Goal: Entertainment & Leisure: Consume media (video, audio)

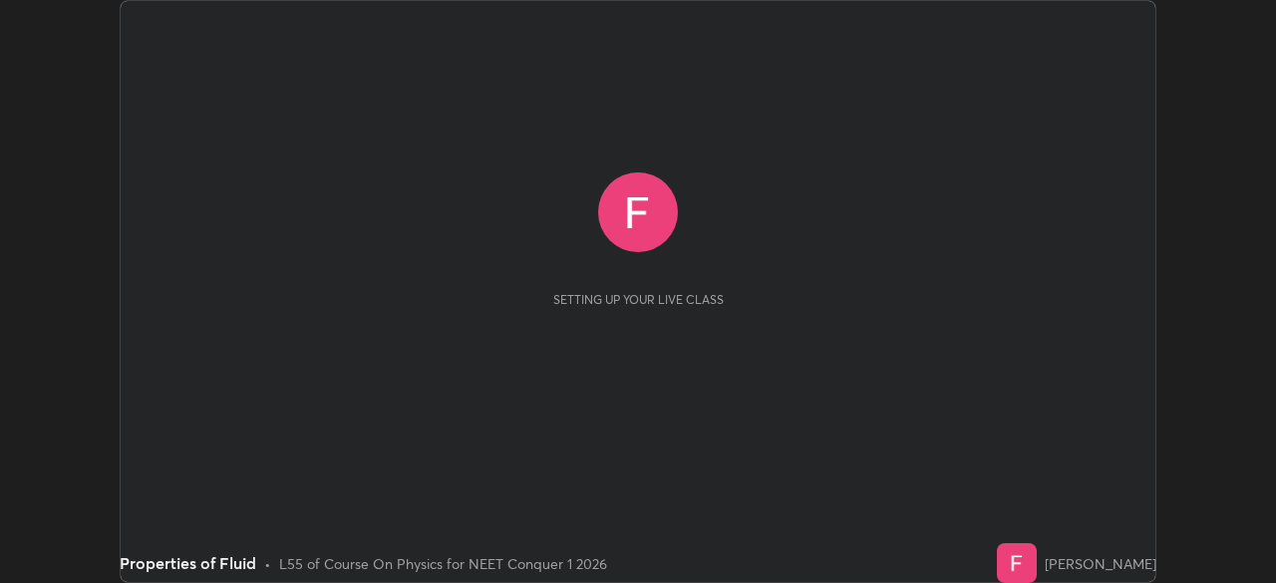
scroll to position [583, 1275]
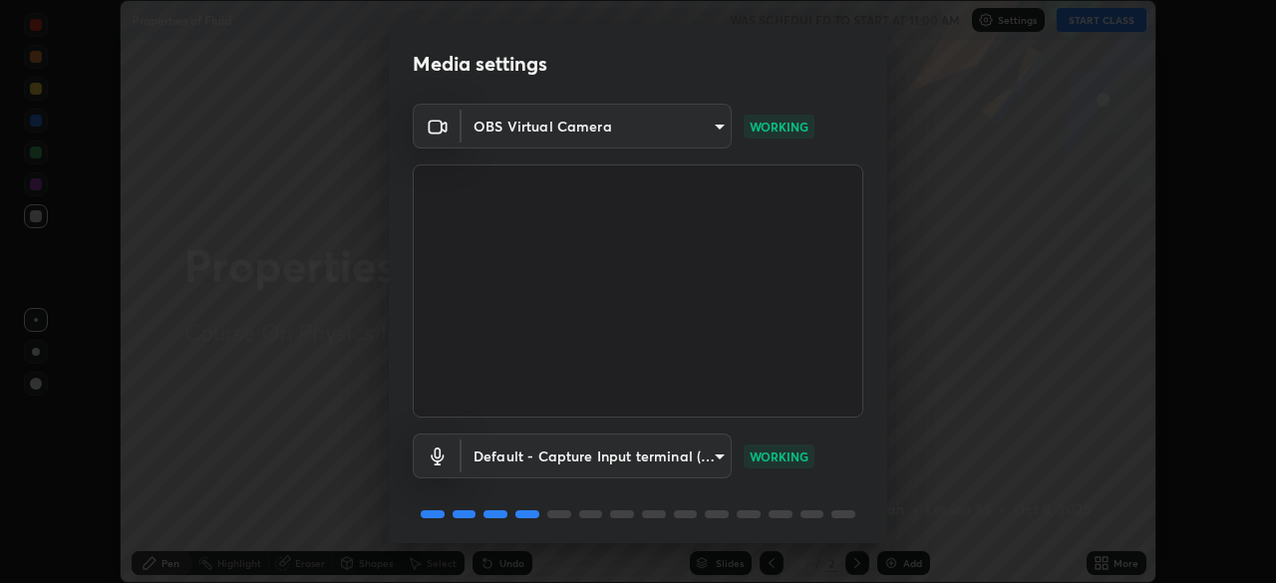
click at [653, 217] on video at bounding box center [638, 290] width 451 height 253
click at [656, 216] on video at bounding box center [638, 290] width 451 height 253
click at [637, 207] on video at bounding box center [638, 290] width 451 height 253
click at [643, 206] on video at bounding box center [638, 290] width 451 height 253
click at [638, 203] on video at bounding box center [638, 290] width 451 height 253
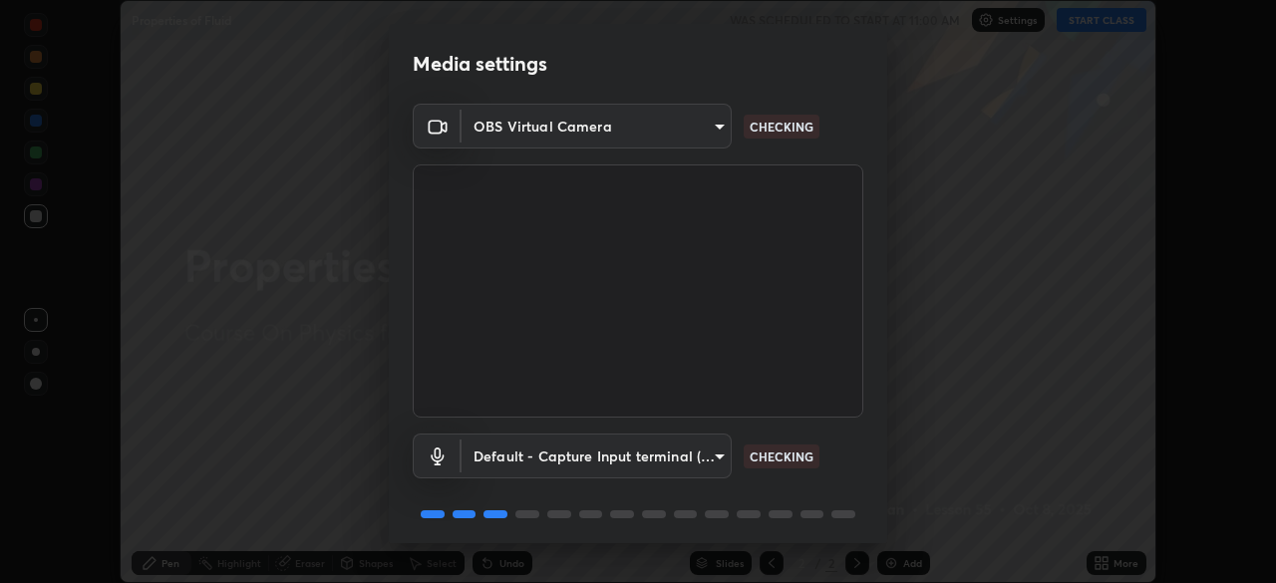
scroll to position [71, 0]
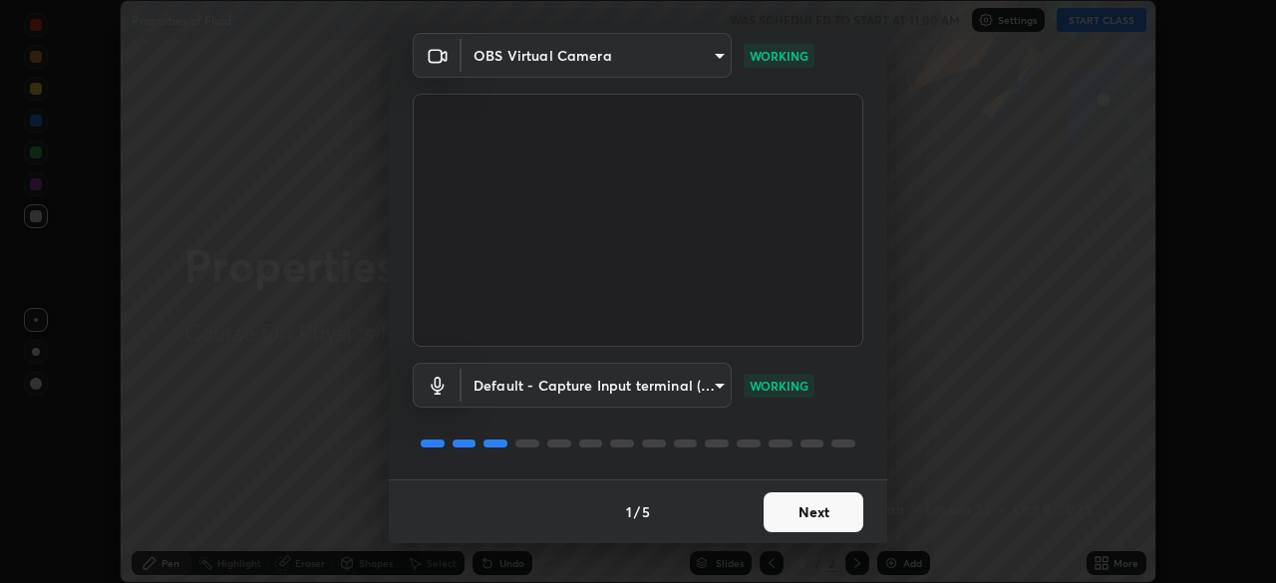
click at [829, 500] on button "Next" at bounding box center [814, 512] width 100 height 40
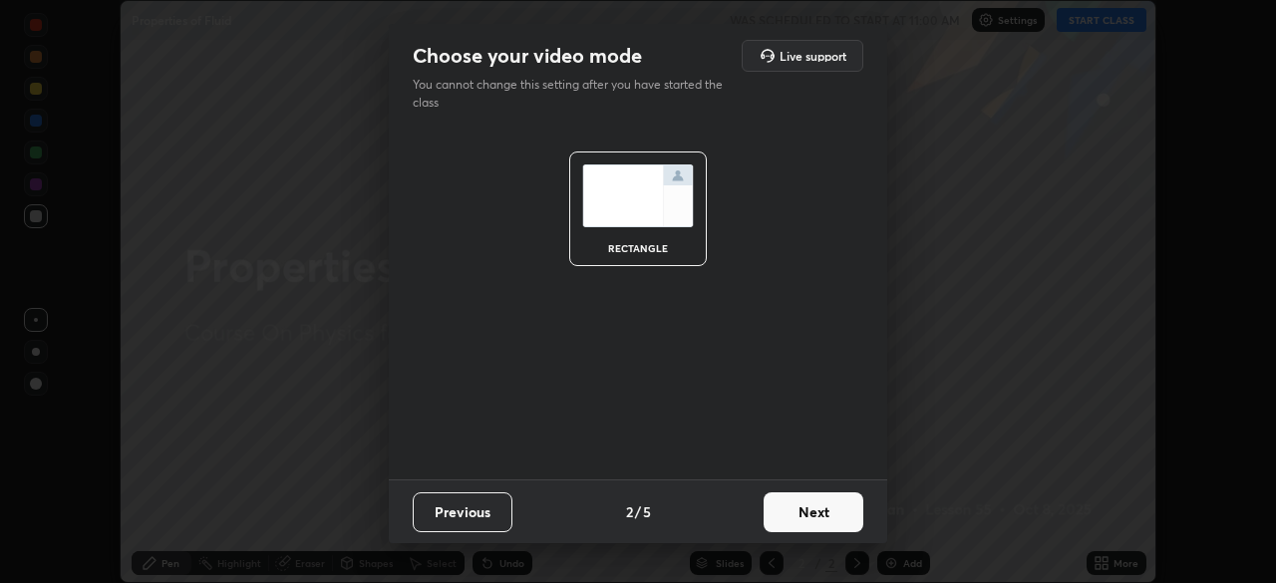
click at [833, 512] on button "Next" at bounding box center [814, 512] width 100 height 40
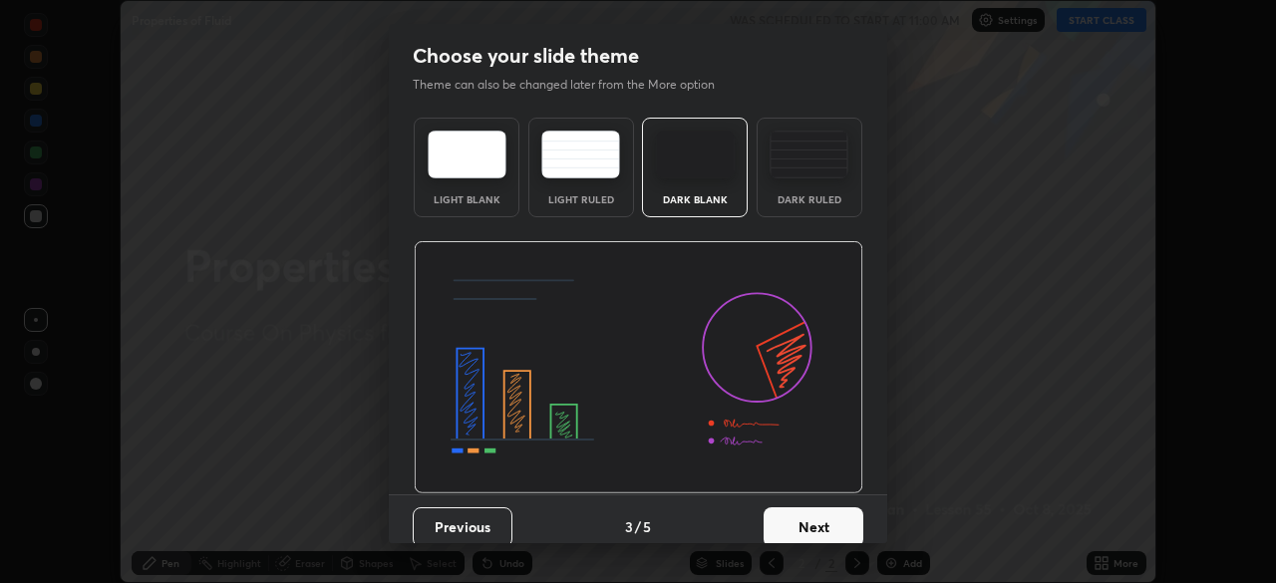
click at [837, 523] on button "Next" at bounding box center [814, 527] width 100 height 40
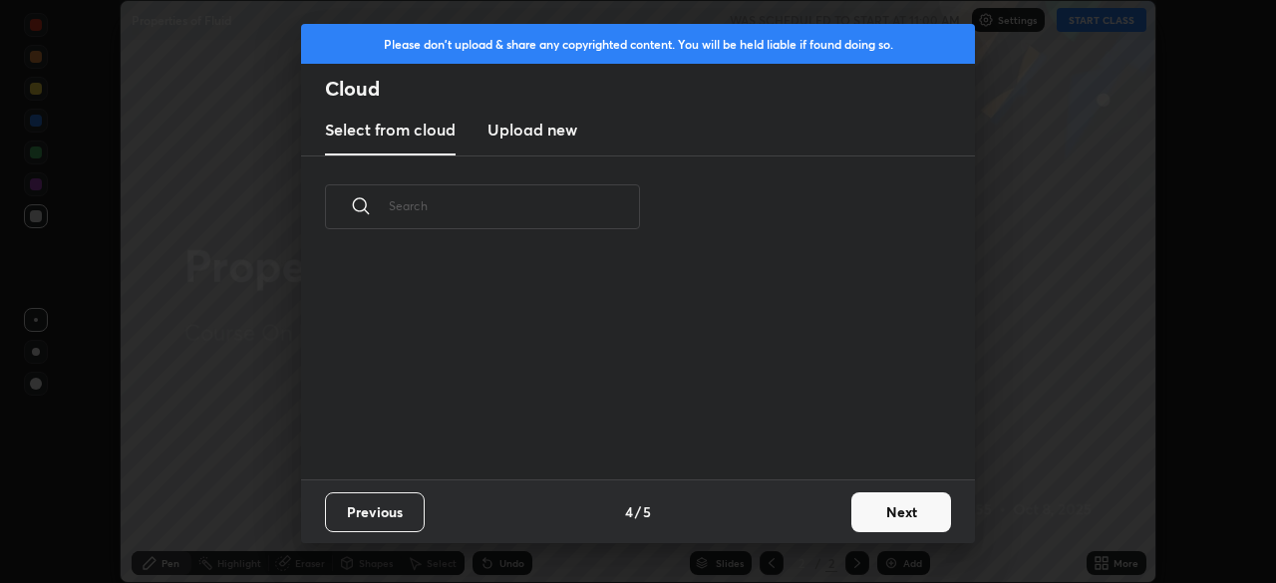
scroll to position [221, 640]
click at [890, 516] on button "Next" at bounding box center [901, 512] width 100 height 40
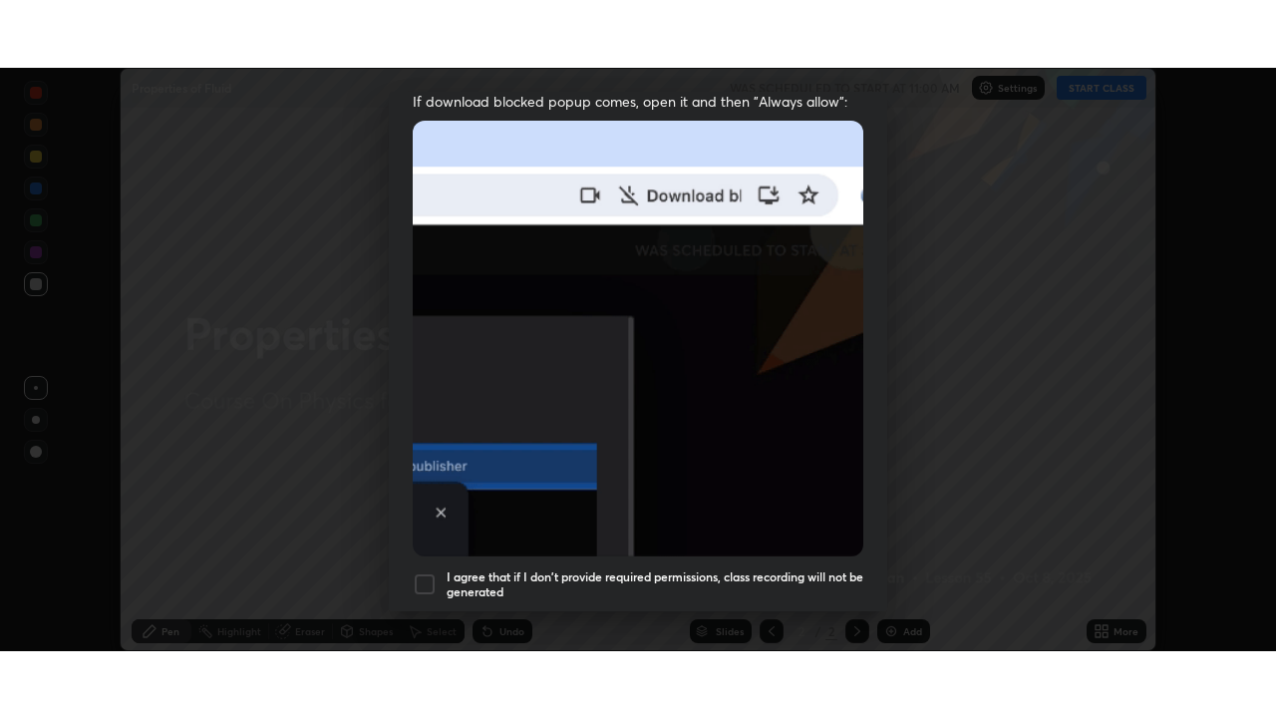
scroll to position [477, 0]
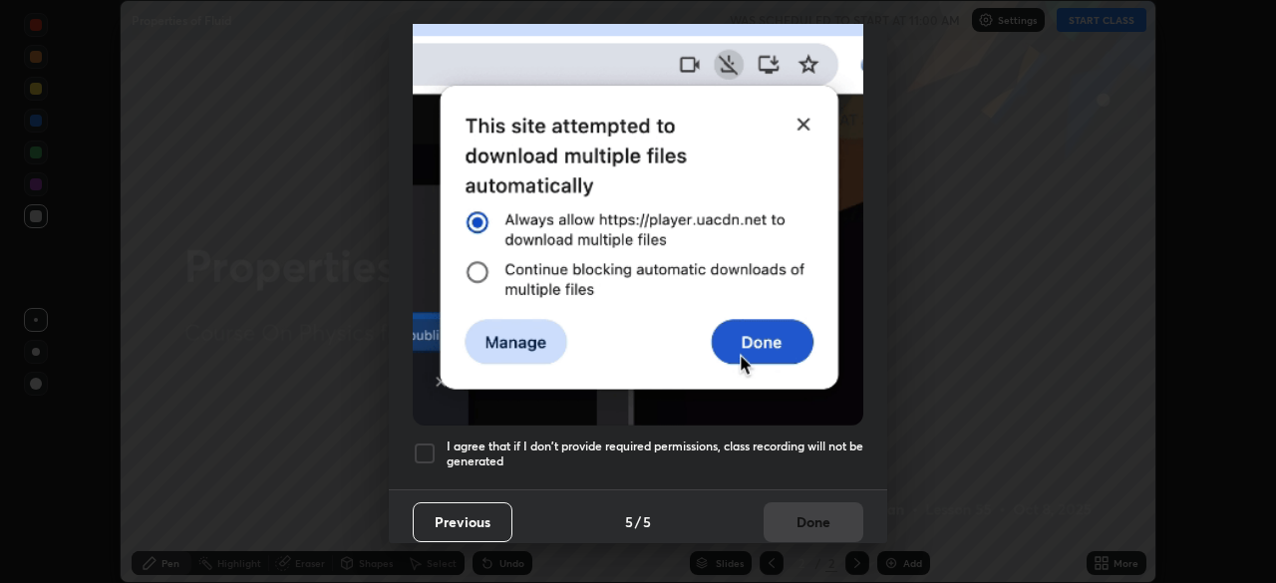
click at [810, 439] on h5 "I agree that if I don't provide required permissions, class recording will not …" at bounding box center [655, 454] width 417 height 31
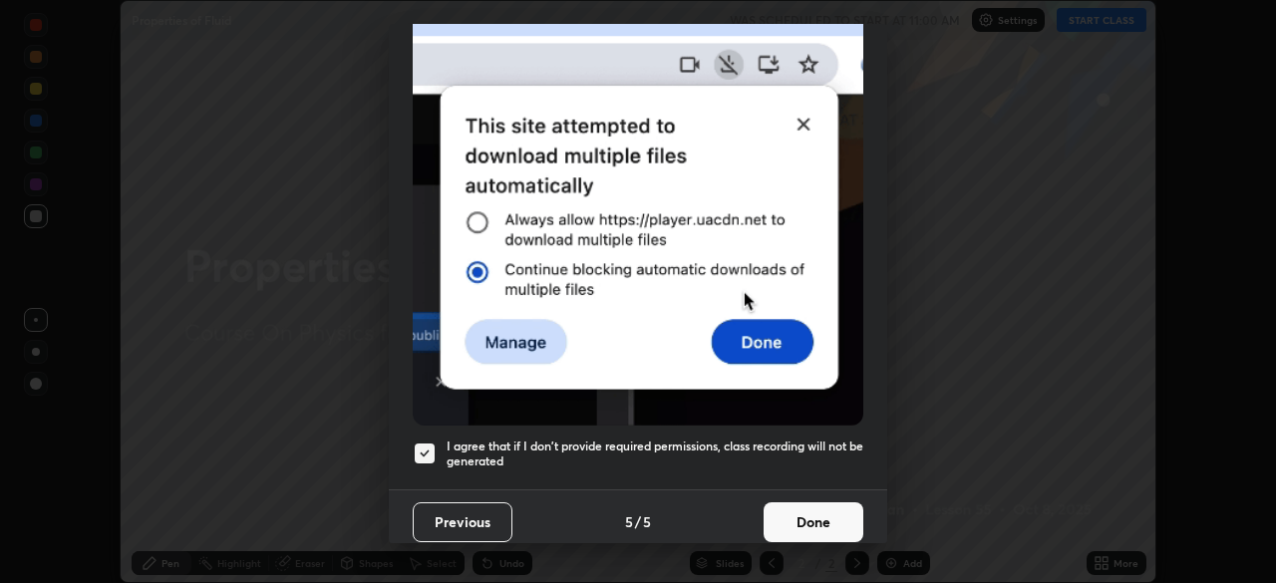
click at [812, 511] on button "Done" at bounding box center [814, 522] width 100 height 40
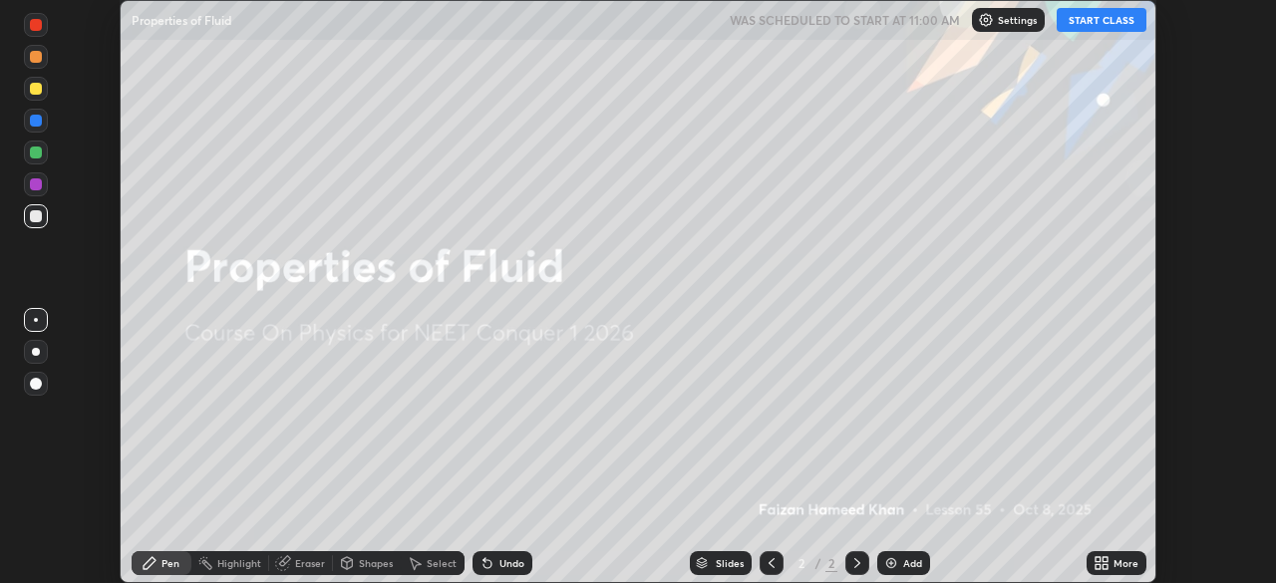
click at [1080, 26] on button "START CLASS" at bounding box center [1102, 20] width 90 height 24
click at [1106, 560] on icon at bounding box center [1104, 559] width 5 height 5
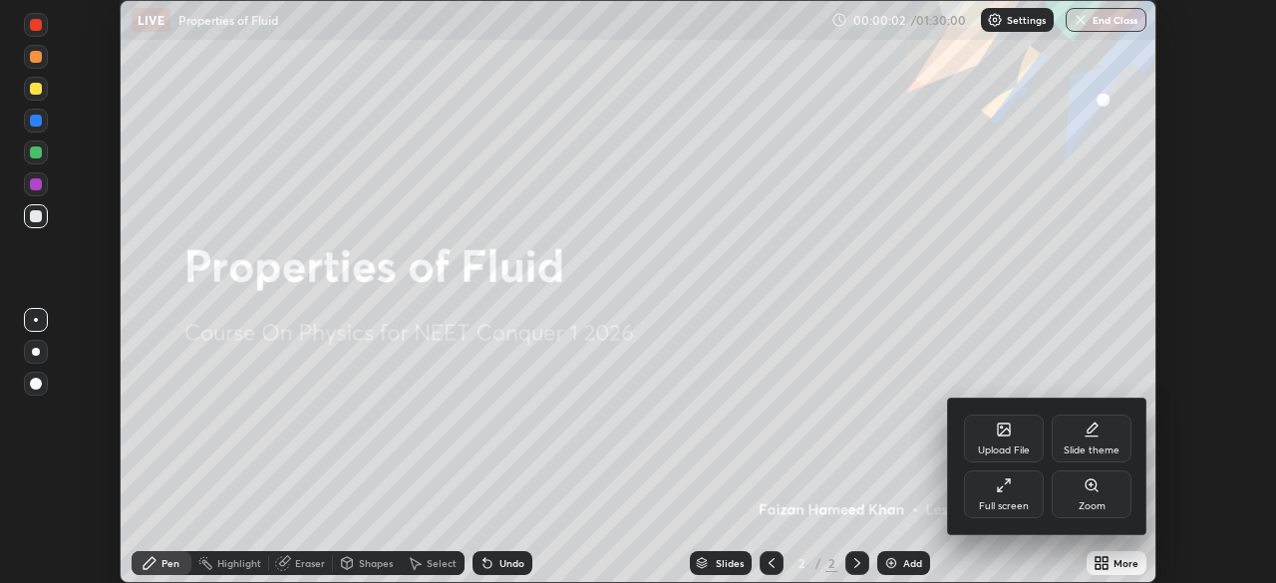
click at [1010, 490] on icon at bounding box center [1004, 485] width 16 height 16
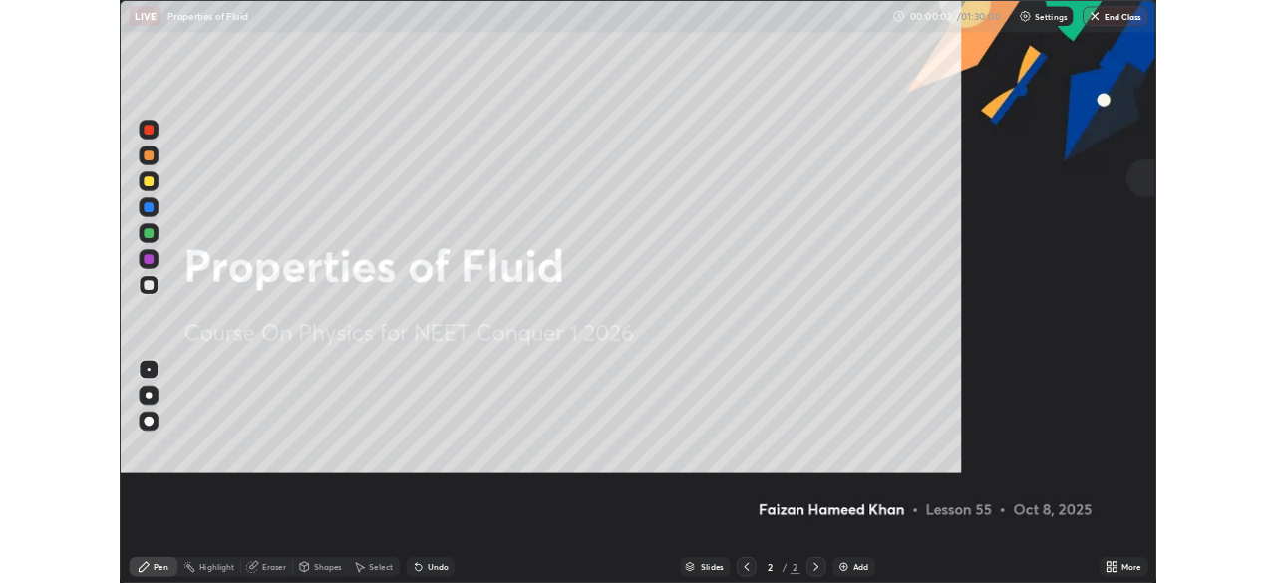
scroll to position [718, 1276]
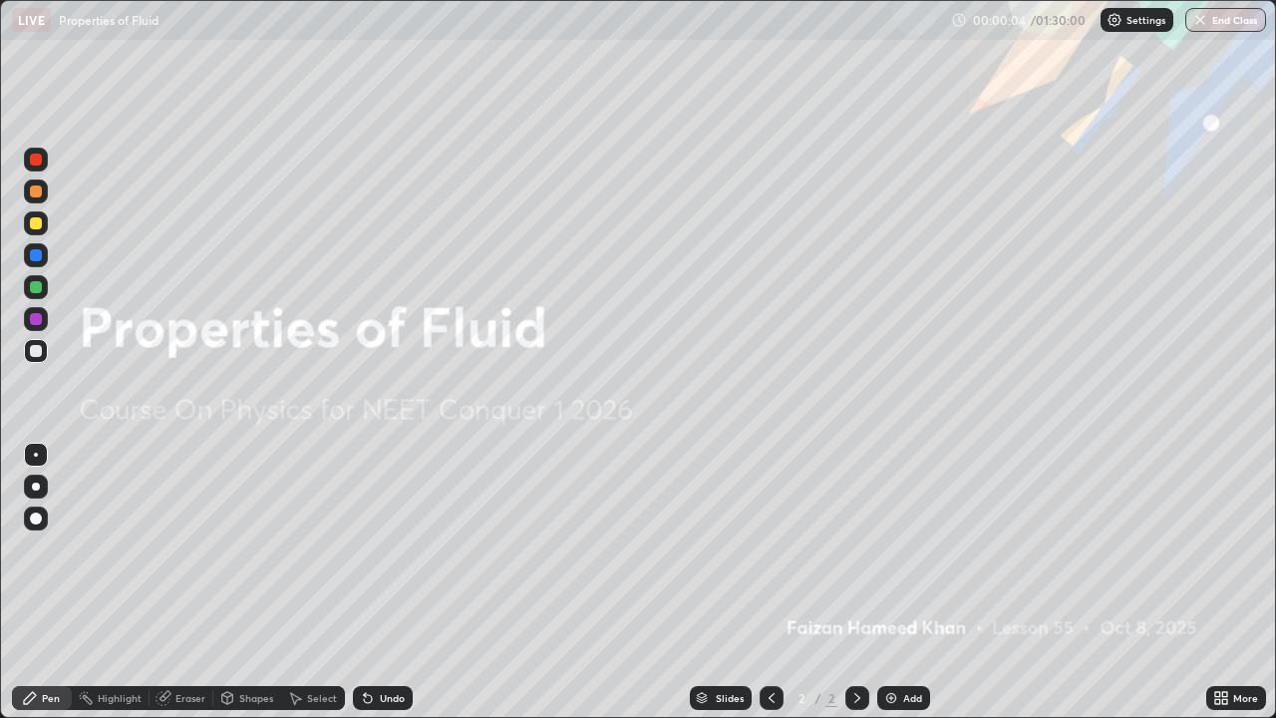
click at [854, 582] on icon at bounding box center [857, 698] width 6 height 10
click at [903, 582] on div "Add" at bounding box center [912, 698] width 19 height 10
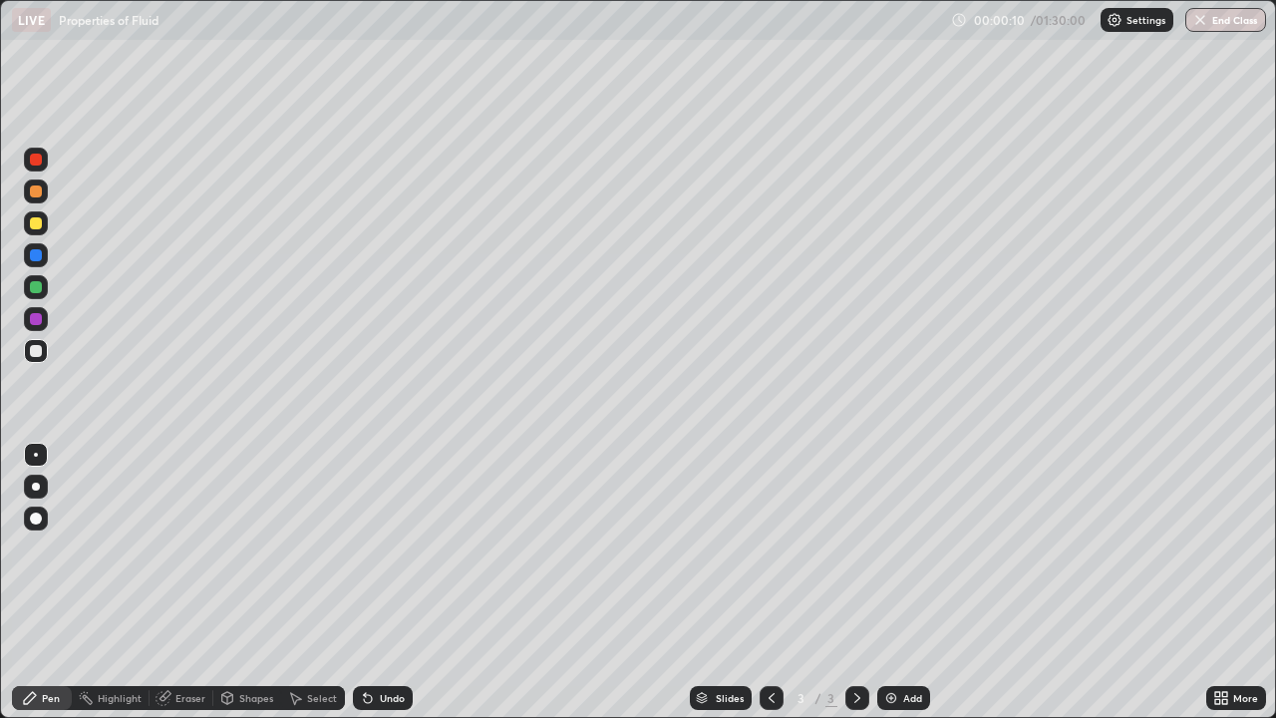
click at [225, 582] on icon at bounding box center [227, 696] width 11 height 3
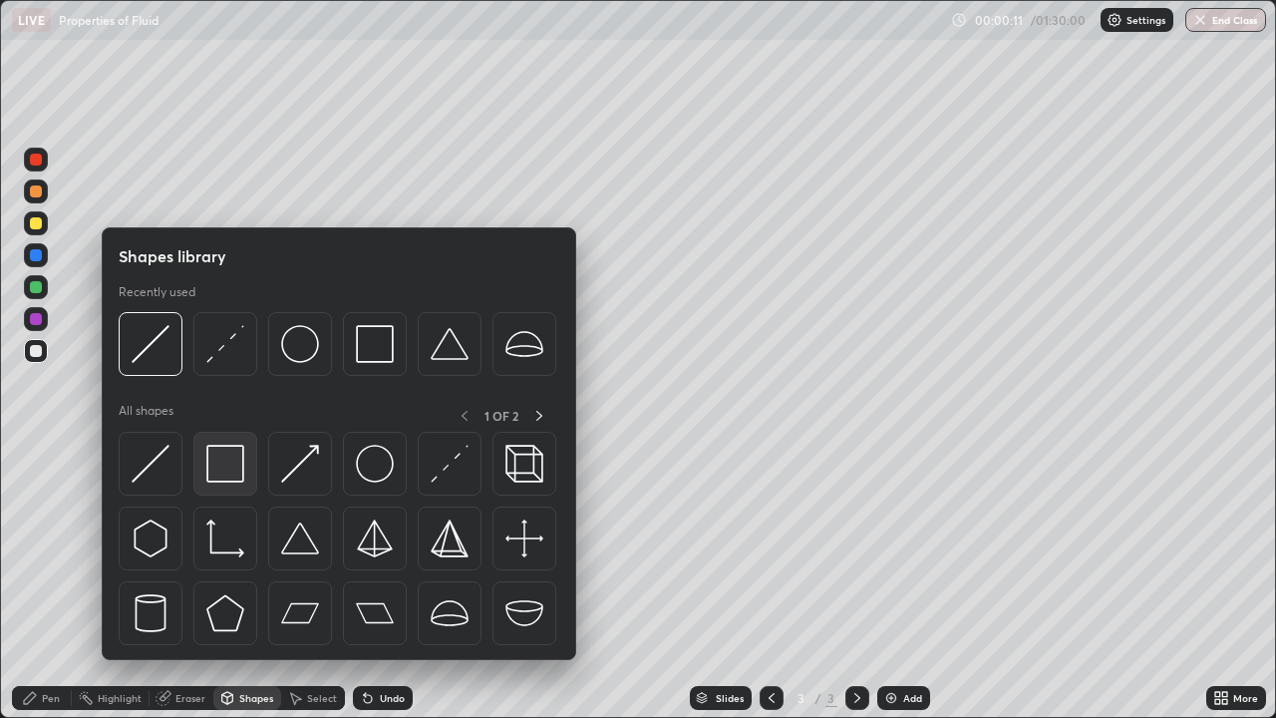
click at [222, 472] on img at bounding box center [225, 464] width 38 height 38
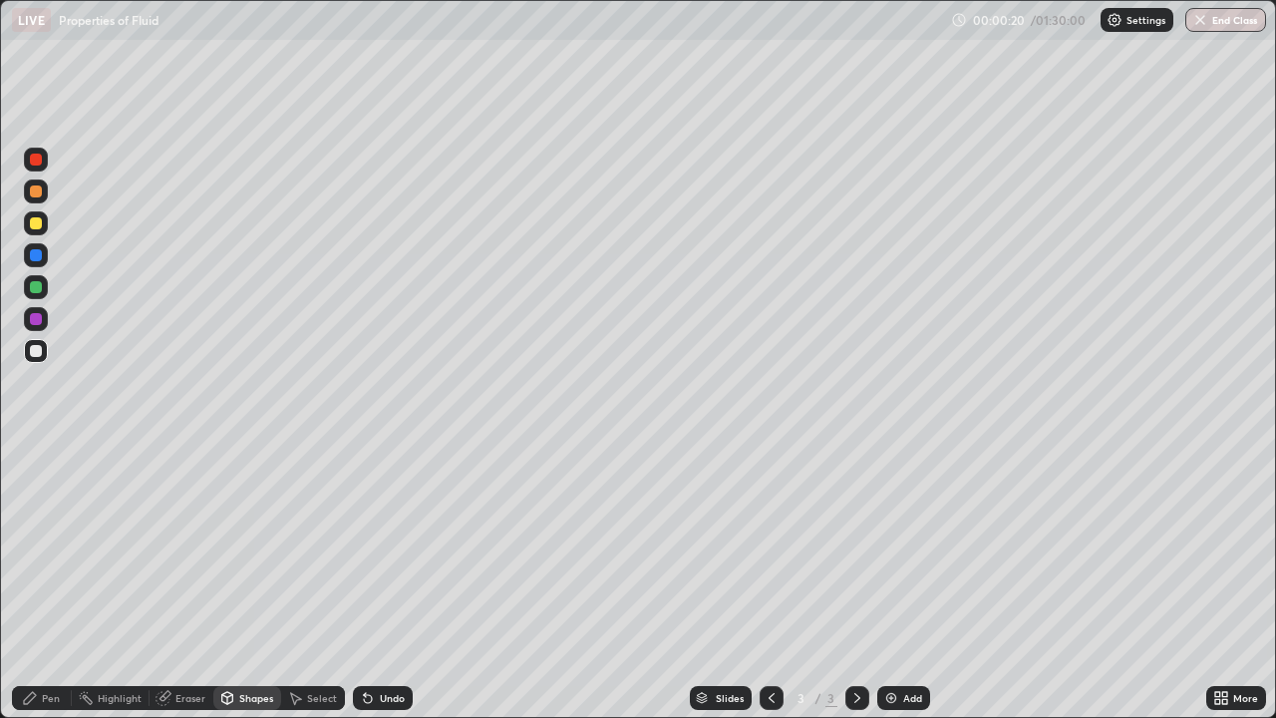
click at [169, 582] on icon at bounding box center [164, 696] width 11 height 10
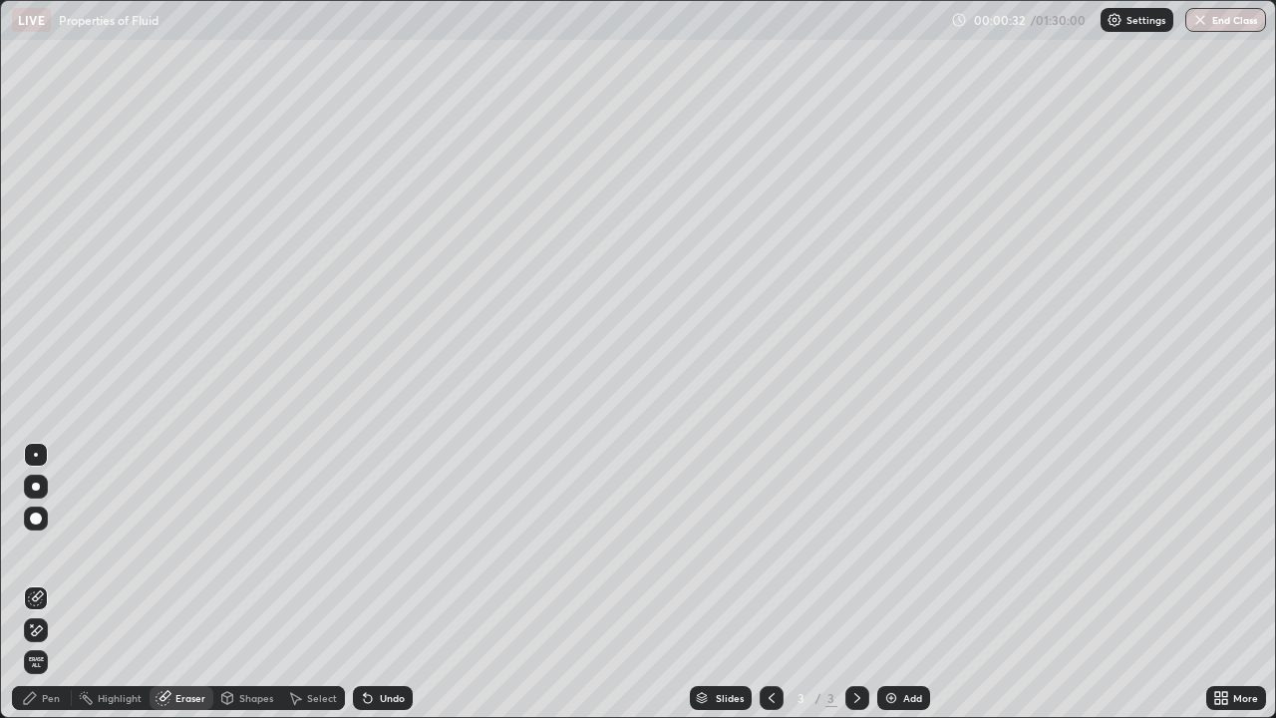
click at [39, 582] on div "Pen" at bounding box center [42, 698] width 60 height 24
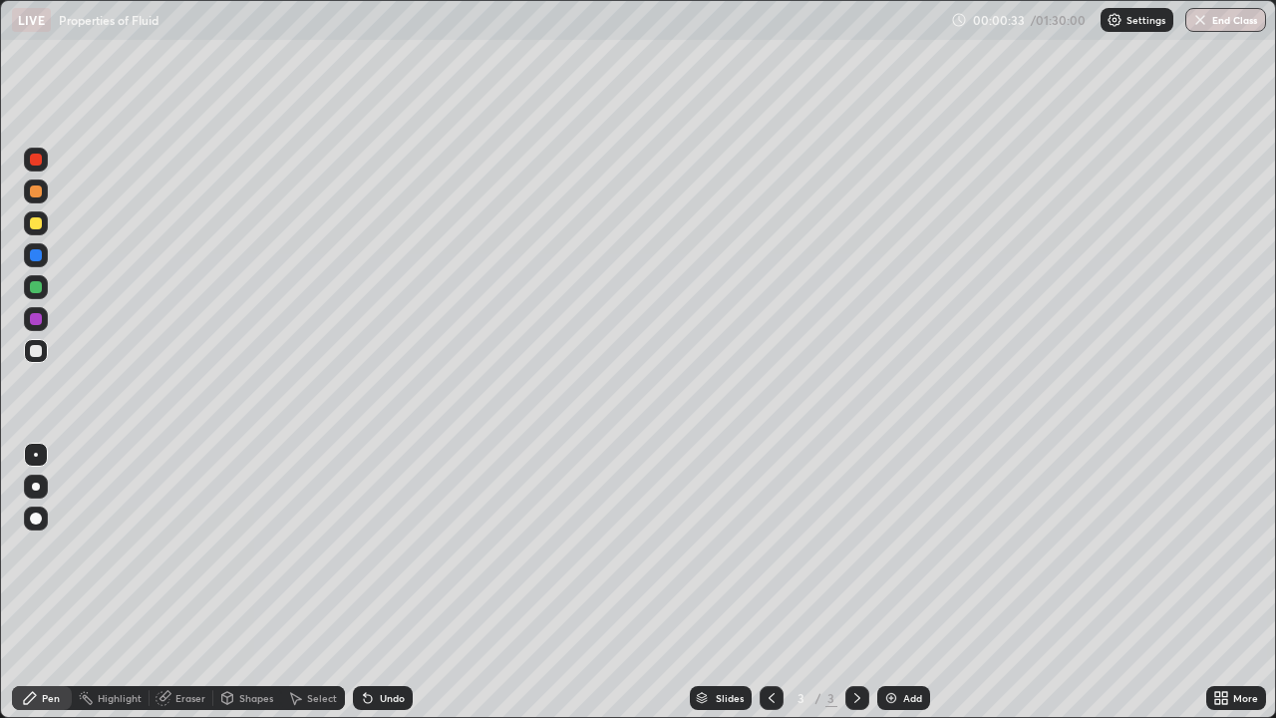
click at [38, 253] on div at bounding box center [36, 255] width 12 height 12
click at [237, 582] on div "Shapes" at bounding box center [247, 698] width 68 height 24
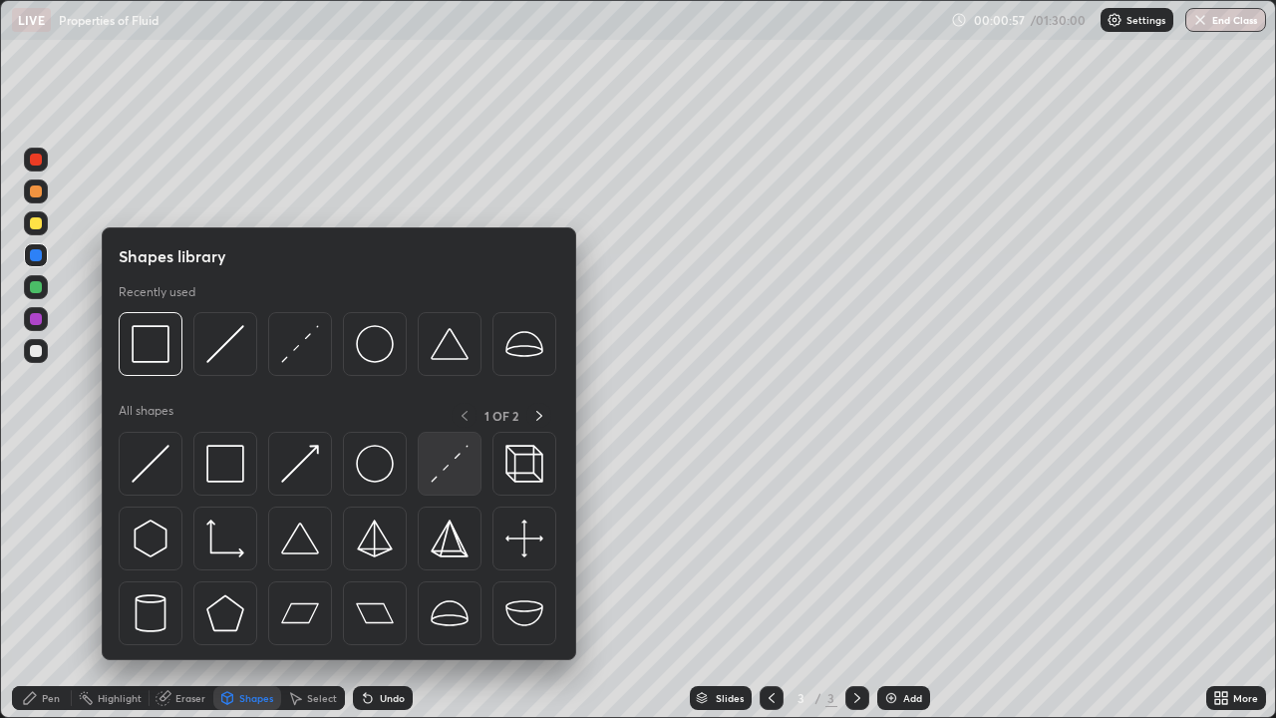
click at [441, 477] on img at bounding box center [450, 464] width 38 height 38
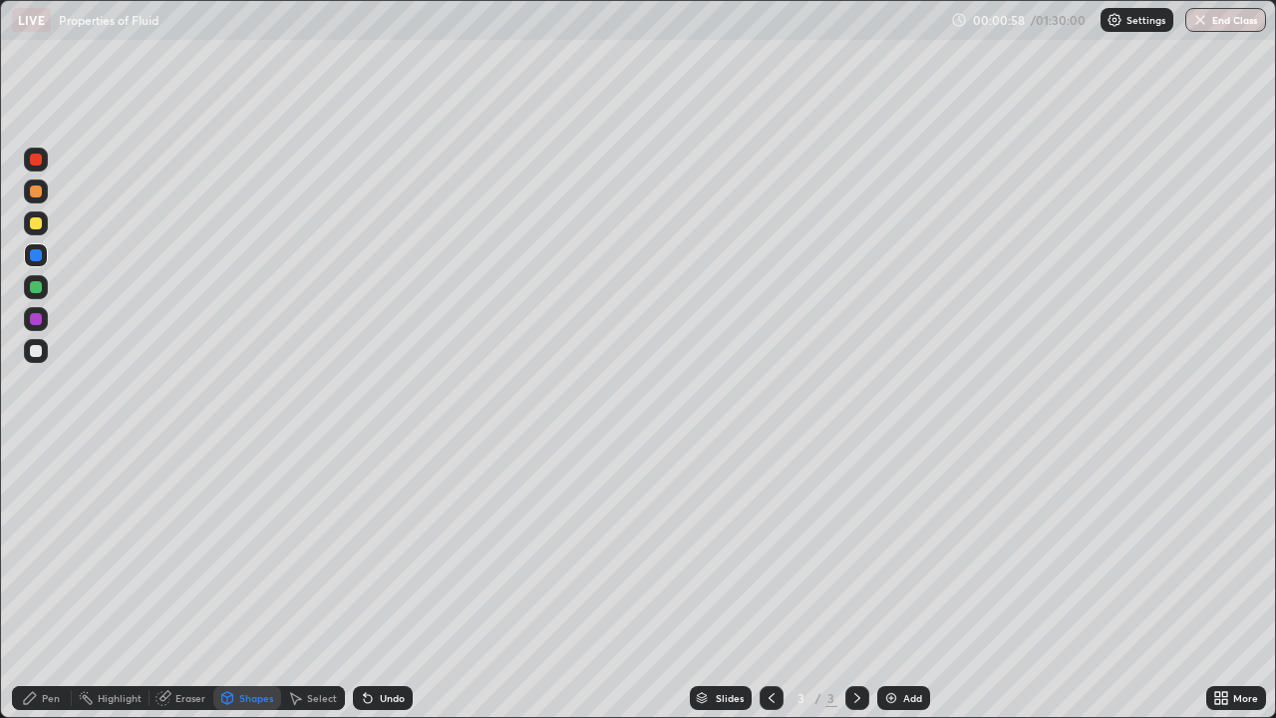
click at [37, 284] on div at bounding box center [36, 287] width 12 height 12
click at [375, 582] on div "Undo" at bounding box center [383, 698] width 60 height 24
click at [43, 582] on div "Pen" at bounding box center [51, 698] width 18 height 10
click at [41, 223] on div at bounding box center [36, 223] width 12 height 12
click at [375, 582] on div "Undo" at bounding box center [383, 698] width 60 height 24
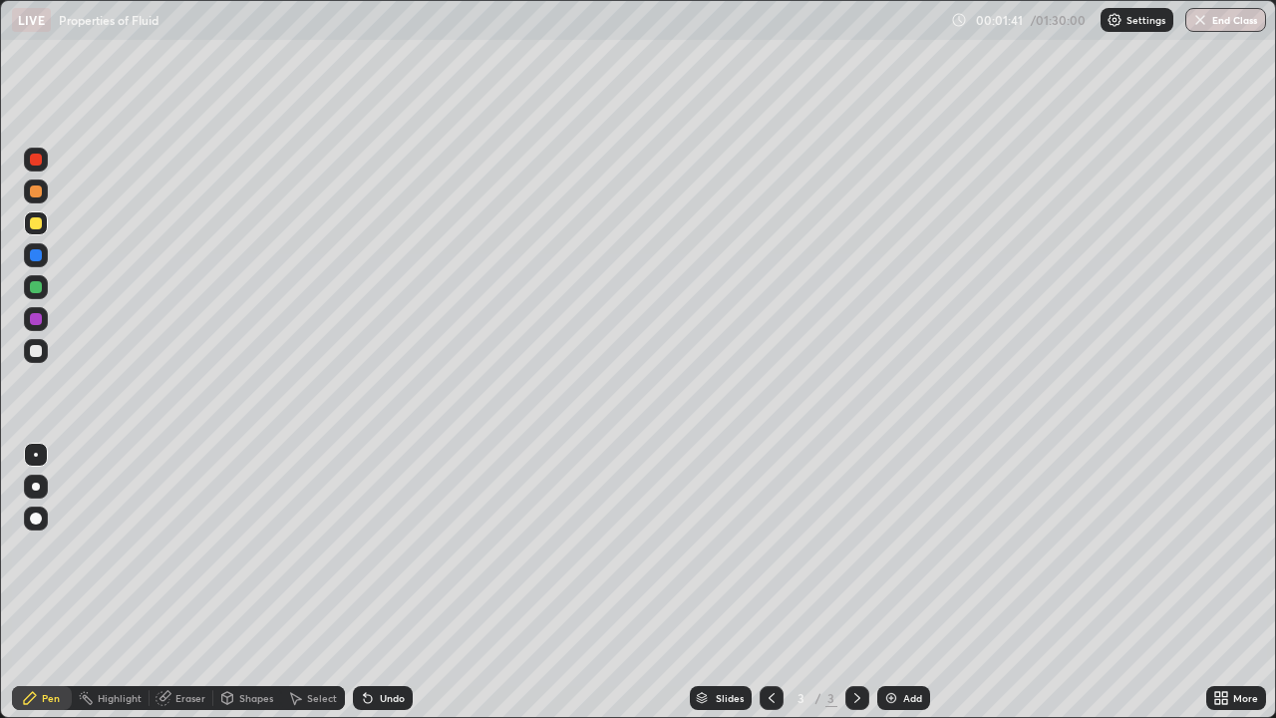
click at [371, 582] on icon at bounding box center [368, 698] width 16 height 16
click at [375, 582] on div "Undo" at bounding box center [383, 698] width 60 height 24
click at [175, 582] on div "Eraser" at bounding box center [190, 698] width 30 height 10
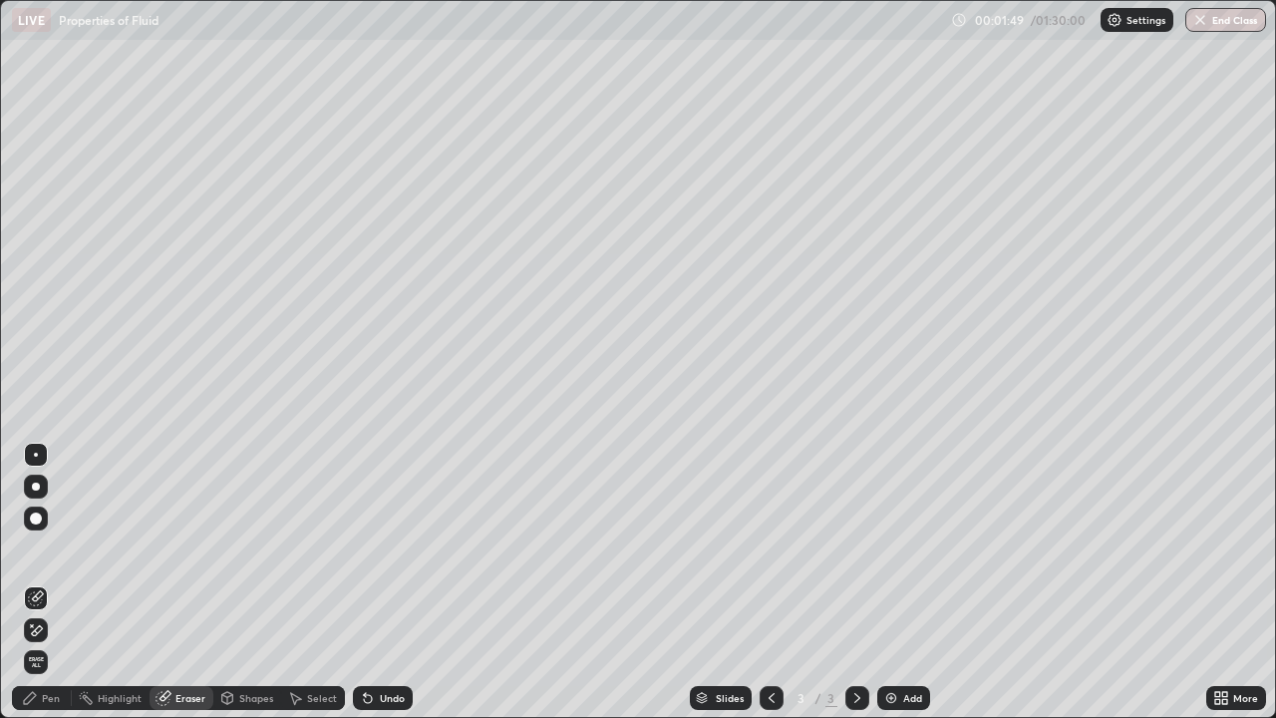
click at [52, 582] on div "Pen" at bounding box center [51, 698] width 18 height 10
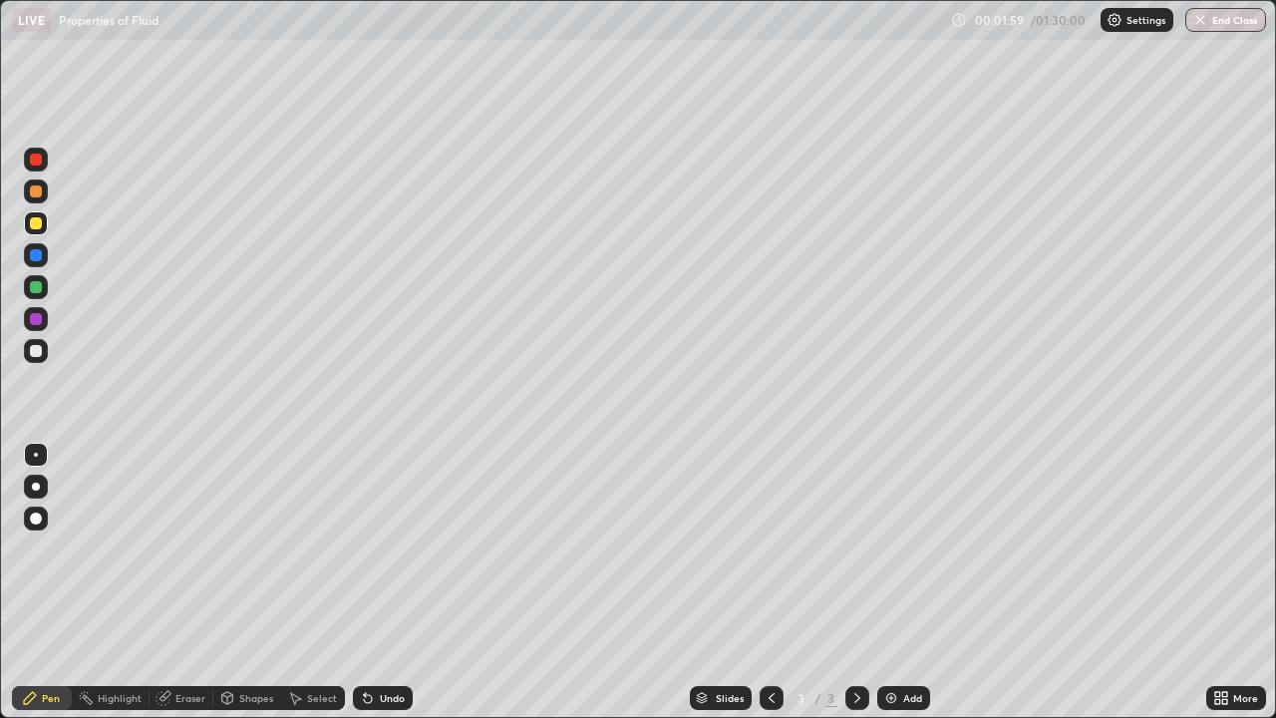
click at [37, 191] on div at bounding box center [36, 191] width 12 height 12
click at [41, 249] on div at bounding box center [36, 255] width 24 height 24
click at [43, 193] on div at bounding box center [36, 191] width 24 height 24
click at [55, 582] on div "Pen" at bounding box center [42, 698] width 60 height 24
click at [239, 582] on div "Shapes" at bounding box center [256, 698] width 34 height 10
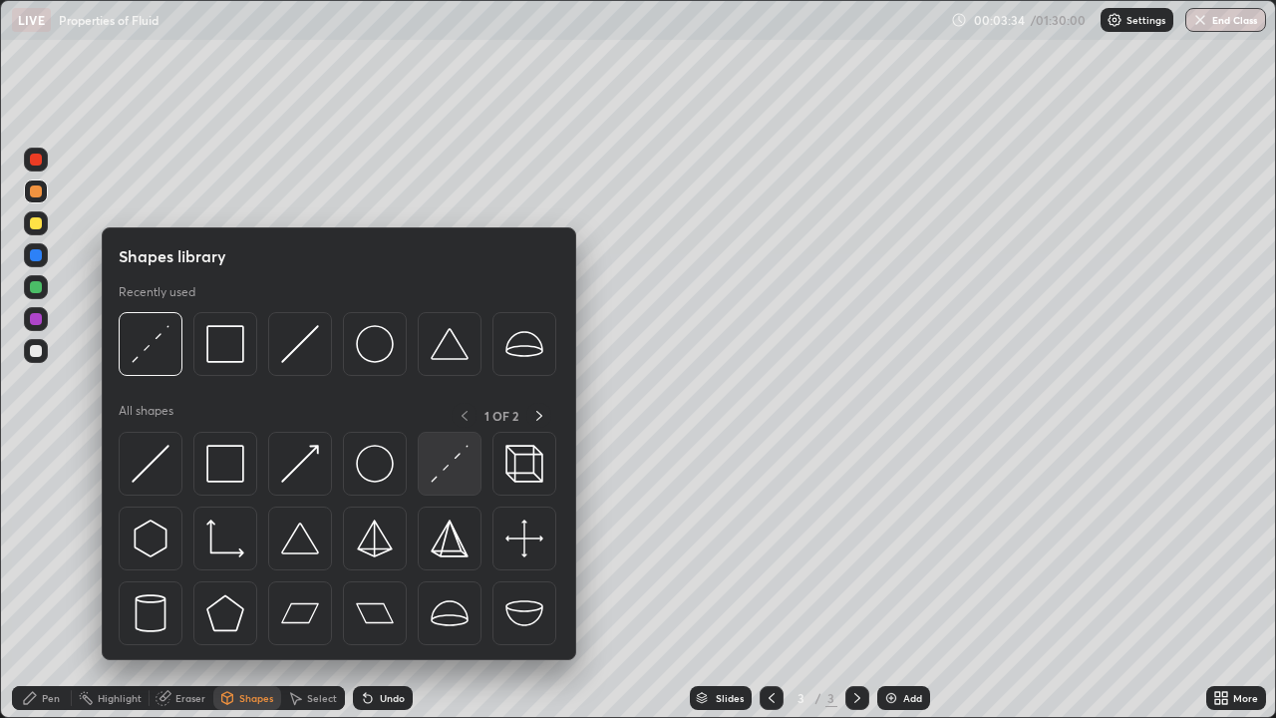
click at [448, 466] on img at bounding box center [450, 464] width 38 height 38
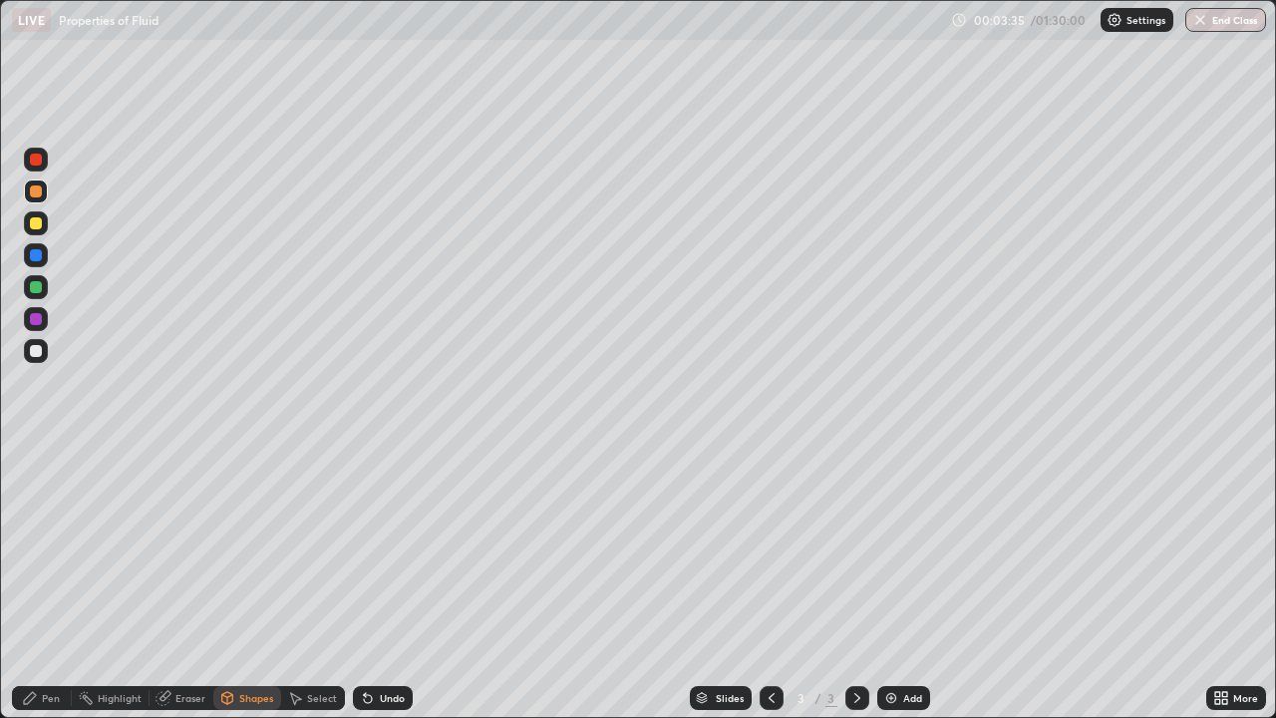
click at [43, 160] on div at bounding box center [36, 160] width 24 height 24
click at [380, 582] on div "Undo" at bounding box center [392, 698] width 25 height 10
click at [59, 582] on div "Pen" at bounding box center [42, 698] width 60 height 24
click at [45, 191] on div at bounding box center [36, 191] width 24 height 24
click at [41, 291] on div at bounding box center [36, 287] width 24 height 24
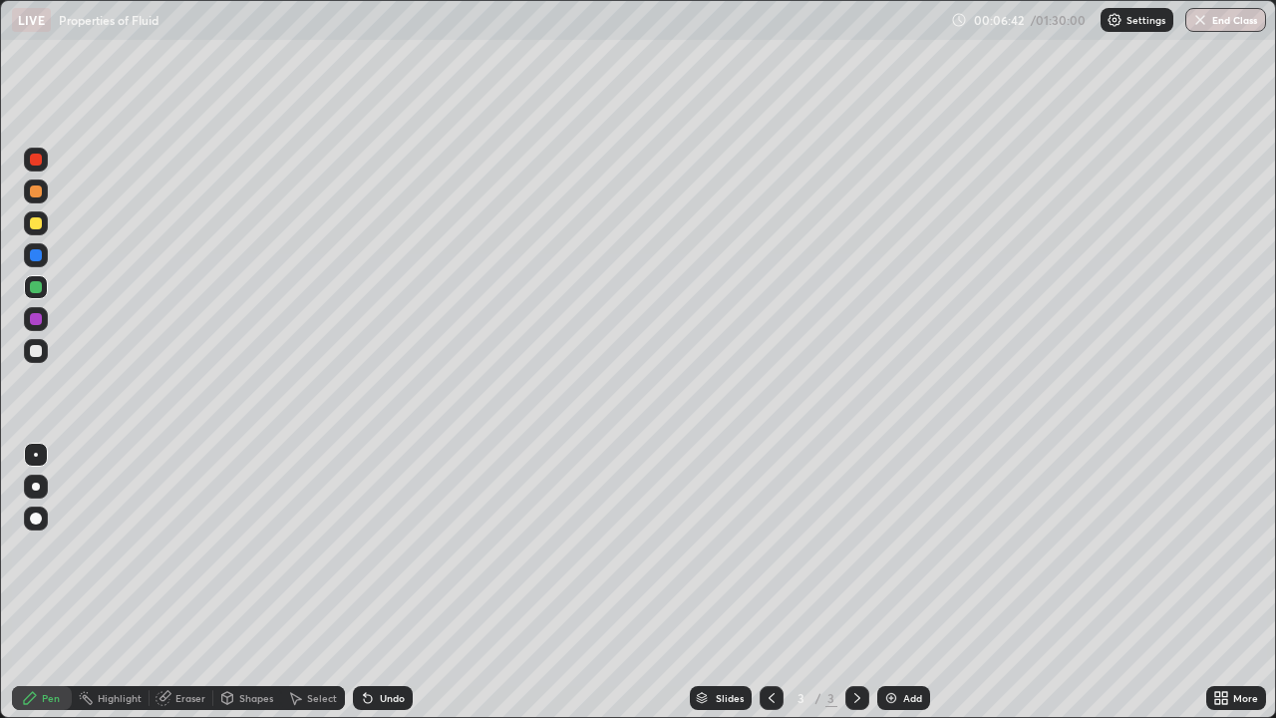
click at [44, 322] on div at bounding box center [36, 319] width 24 height 24
click at [265, 582] on div "Shapes" at bounding box center [256, 698] width 34 height 10
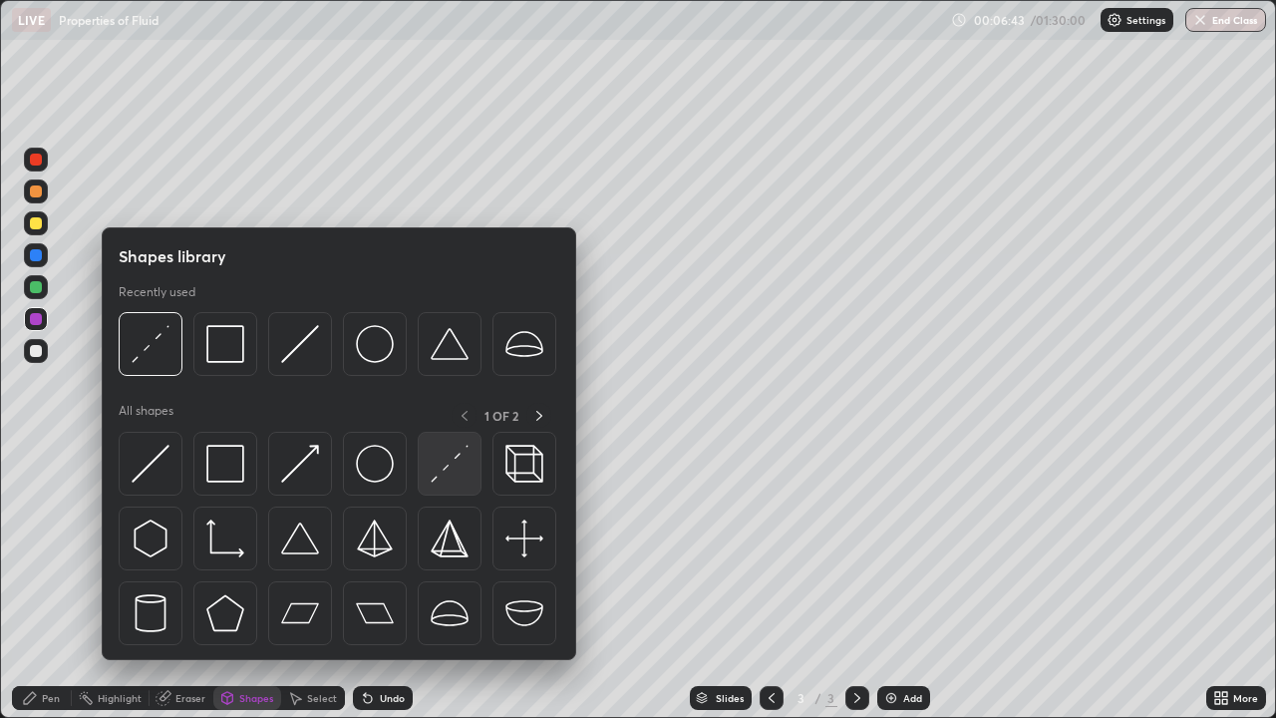
click at [449, 470] on img at bounding box center [450, 464] width 38 height 38
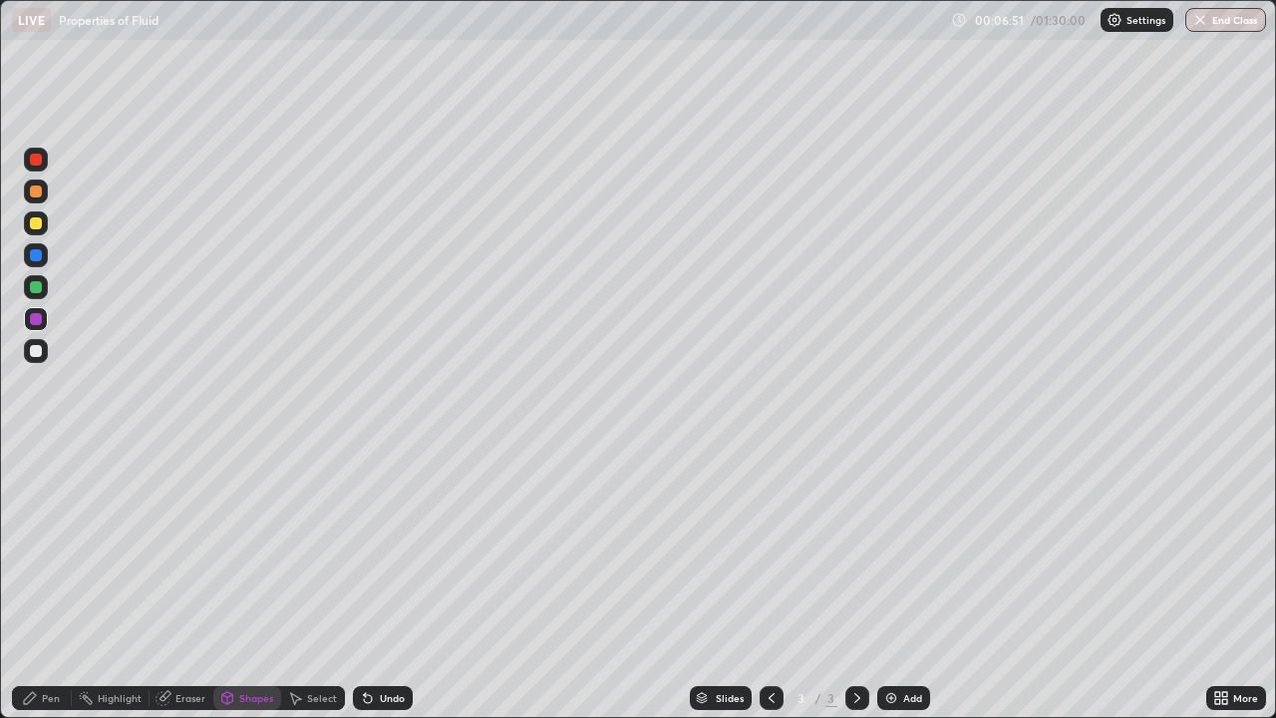
click at [36, 160] on div at bounding box center [36, 160] width 12 height 12
click at [27, 582] on icon at bounding box center [30, 698] width 16 height 16
click at [39, 354] on div at bounding box center [36, 351] width 12 height 12
click at [46, 582] on div "Pen" at bounding box center [42, 698] width 60 height 24
click at [855, 582] on div at bounding box center [857, 698] width 24 height 24
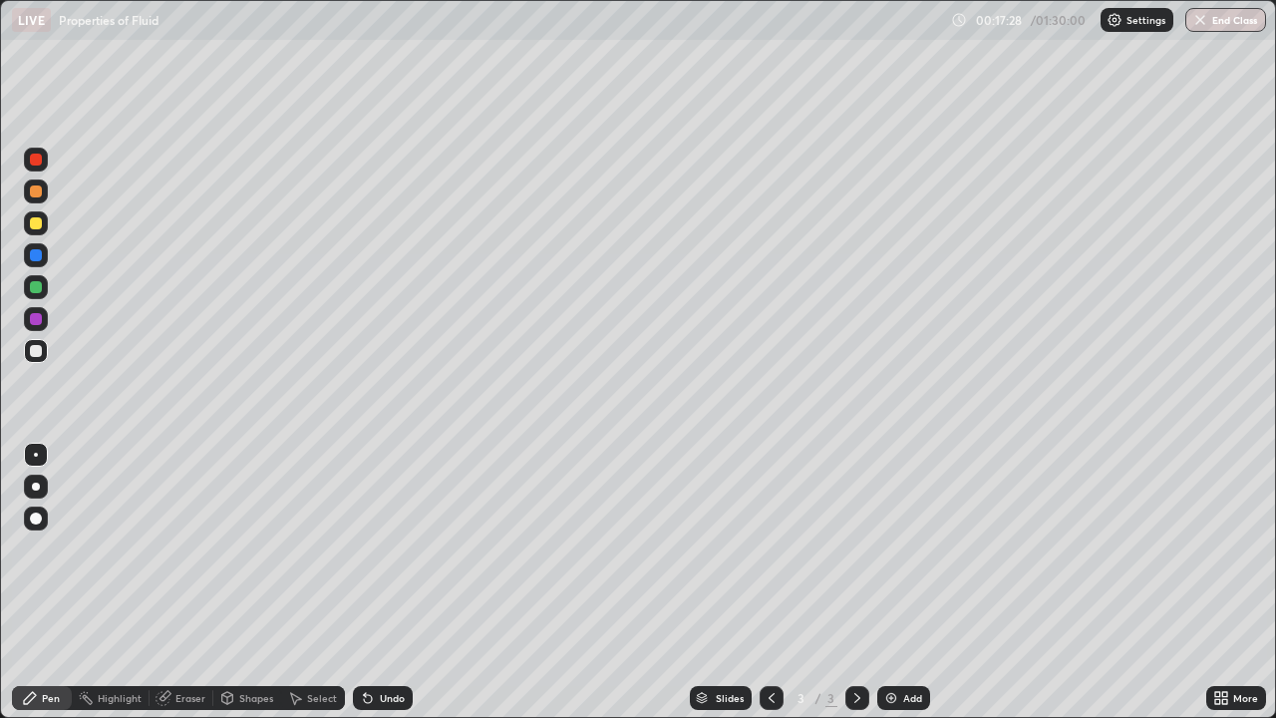
click at [891, 582] on img at bounding box center [891, 698] width 16 height 16
click at [39, 218] on div at bounding box center [36, 223] width 12 height 12
click at [37, 287] on div at bounding box center [36, 287] width 12 height 12
click at [380, 582] on div "Undo" at bounding box center [392, 698] width 25 height 10
click at [37, 191] on div at bounding box center [36, 191] width 12 height 12
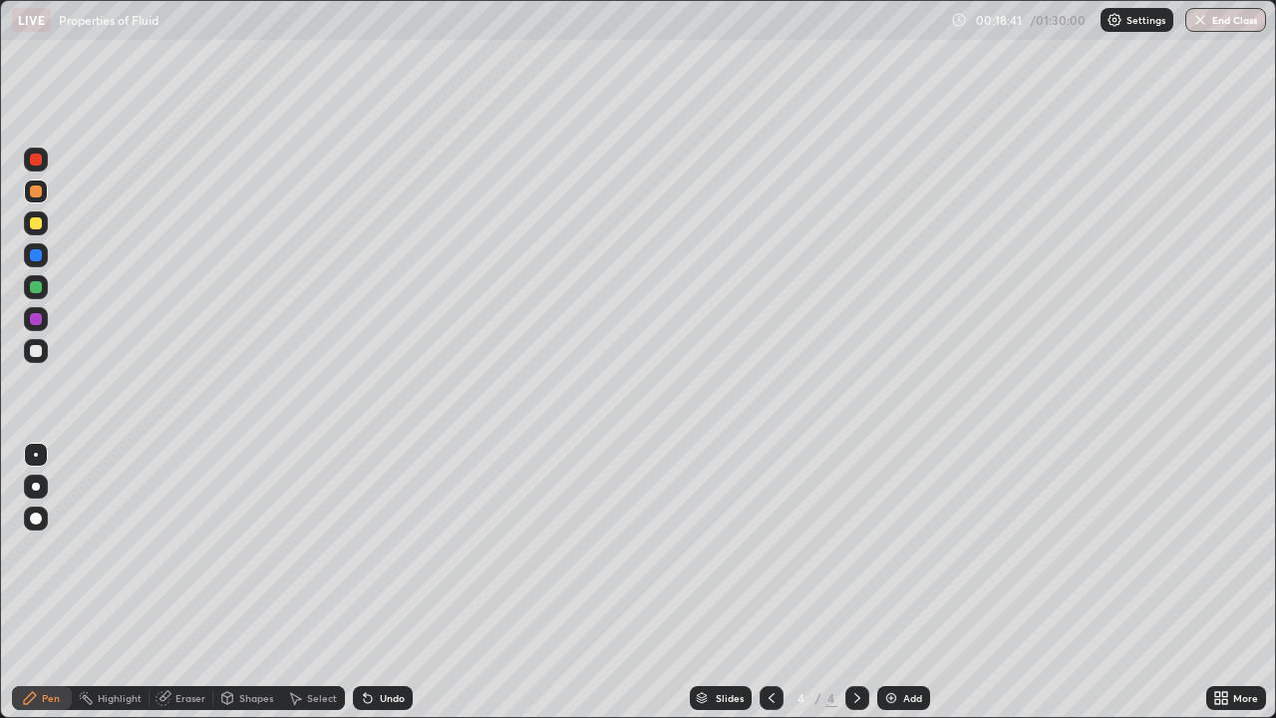
click at [46, 256] on div at bounding box center [36, 255] width 24 height 24
click at [37, 353] on div at bounding box center [36, 351] width 12 height 12
click at [53, 582] on div "Pen" at bounding box center [51, 698] width 18 height 10
click at [388, 582] on div "Undo" at bounding box center [392, 698] width 25 height 10
click at [375, 582] on div "Undo" at bounding box center [383, 698] width 60 height 24
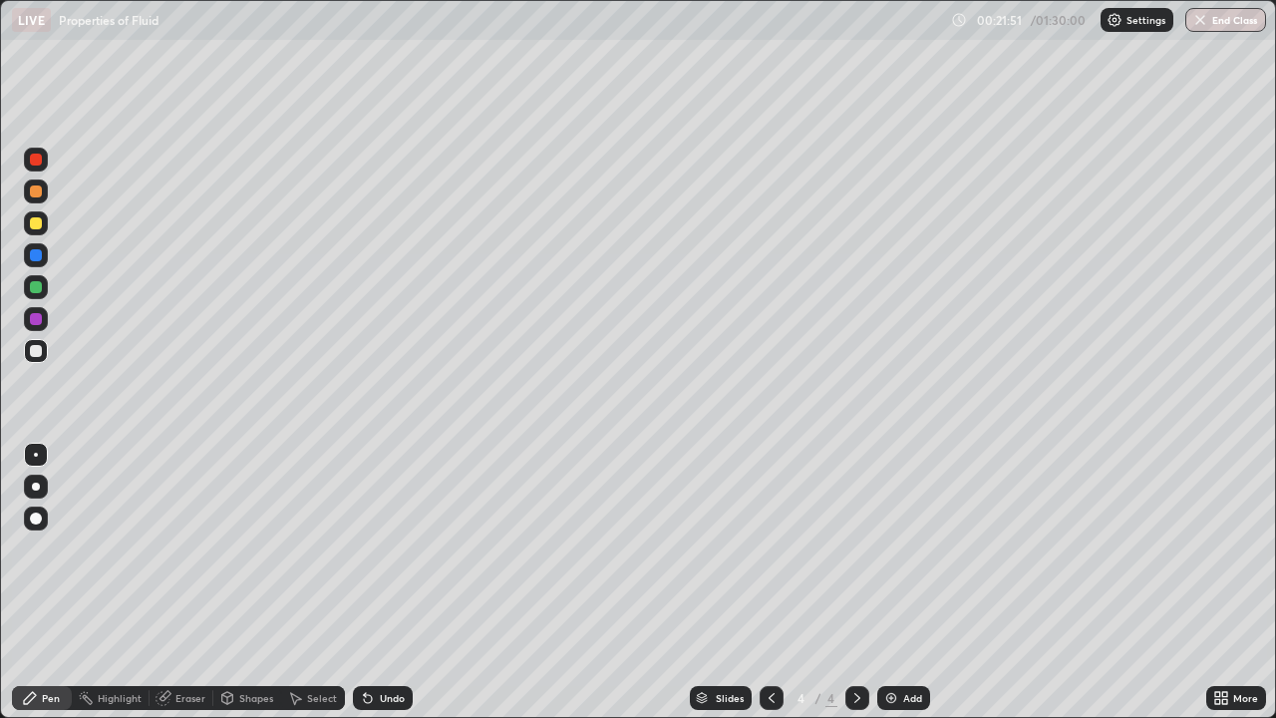
click at [372, 582] on div "Undo" at bounding box center [383, 698] width 60 height 24
click at [364, 582] on icon at bounding box center [365, 694] width 2 height 2
click at [372, 582] on div "Undo" at bounding box center [383, 698] width 60 height 24
click at [375, 582] on div "Undo" at bounding box center [383, 698] width 60 height 24
click at [377, 582] on div "Undo" at bounding box center [383, 698] width 60 height 24
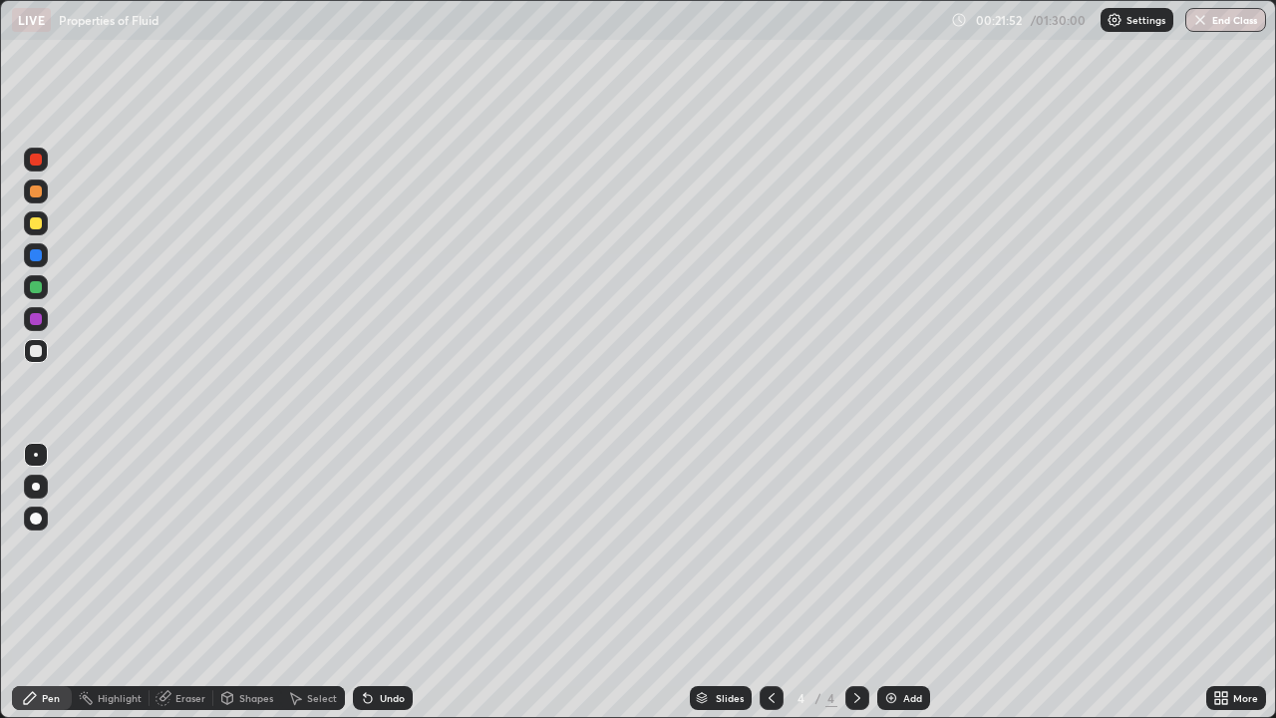
click at [375, 582] on div "Undo" at bounding box center [383, 698] width 60 height 24
click at [374, 582] on div "Undo" at bounding box center [383, 698] width 60 height 24
click at [376, 582] on div "Undo" at bounding box center [383, 698] width 60 height 24
click at [375, 582] on div "Undo" at bounding box center [383, 698] width 60 height 24
click at [374, 582] on div "Undo" at bounding box center [383, 698] width 60 height 24
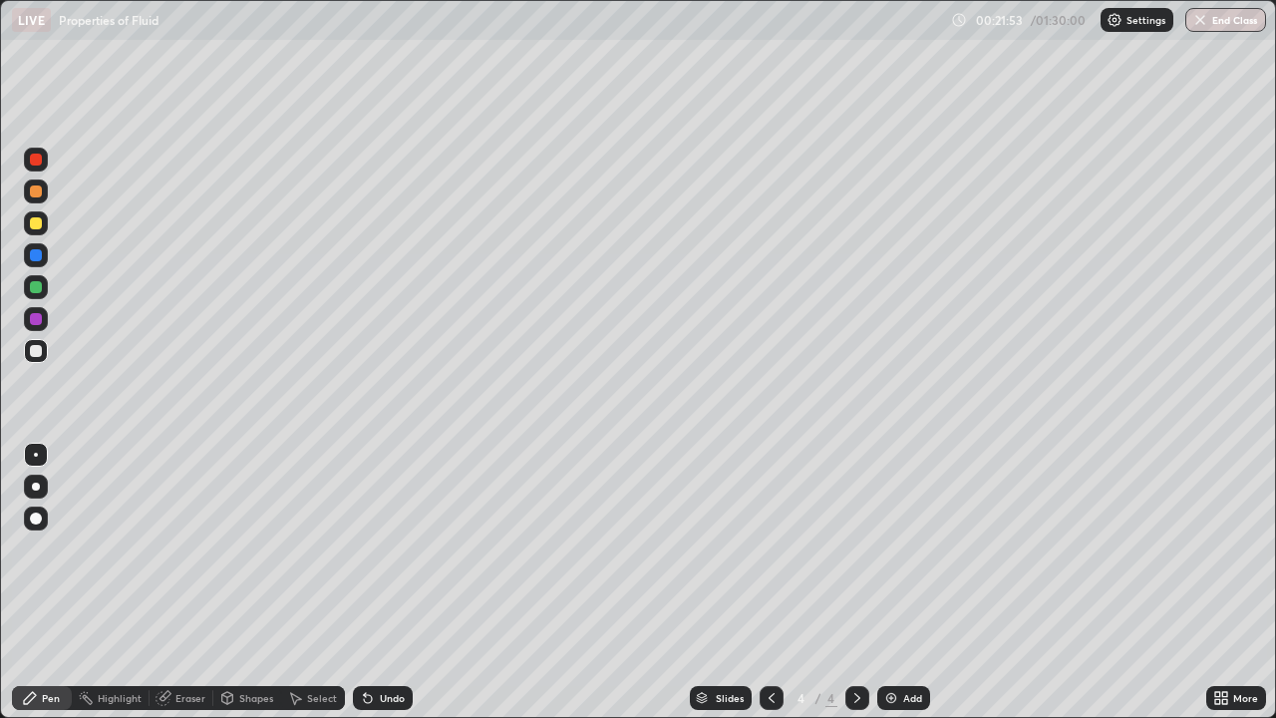
click at [375, 582] on div "Undo" at bounding box center [383, 698] width 60 height 24
click at [376, 582] on div "Undo" at bounding box center [383, 698] width 60 height 24
click at [375, 582] on div "Undo" at bounding box center [383, 698] width 60 height 24
click at [374, 582] on div "Undo" at bounding box center [383, 698] width 60 height 24
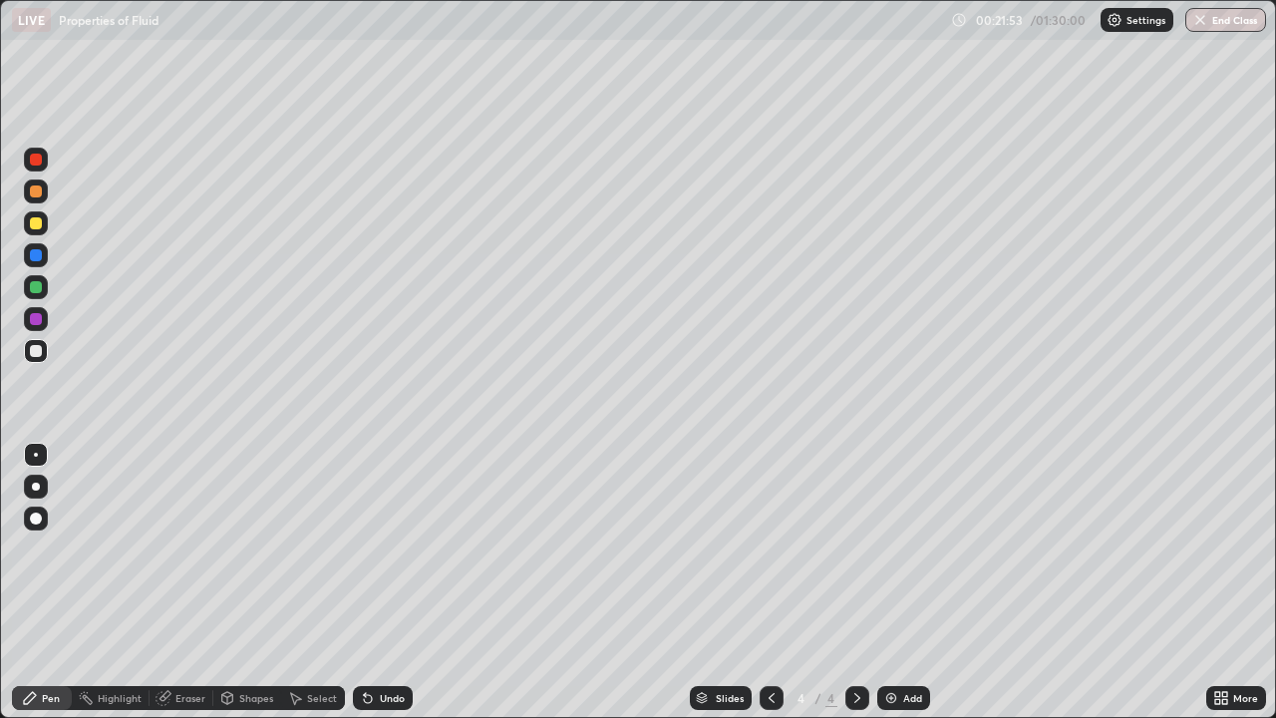
click at [372, 582] on icon at bounding box center [368, 698] width 16 height 16
click at [374, 582] on div "Undo" at bounding box center [383, 698] width 60 height 24
click at [372, 582] on icon at bounding box center [368, 698] width 16 height 16
click at [364, 582] on icon at bounding box center [365, 694] width 2 height 2
click at [370, 582] on icon at bounding box center [368, 698] width 16 height 16
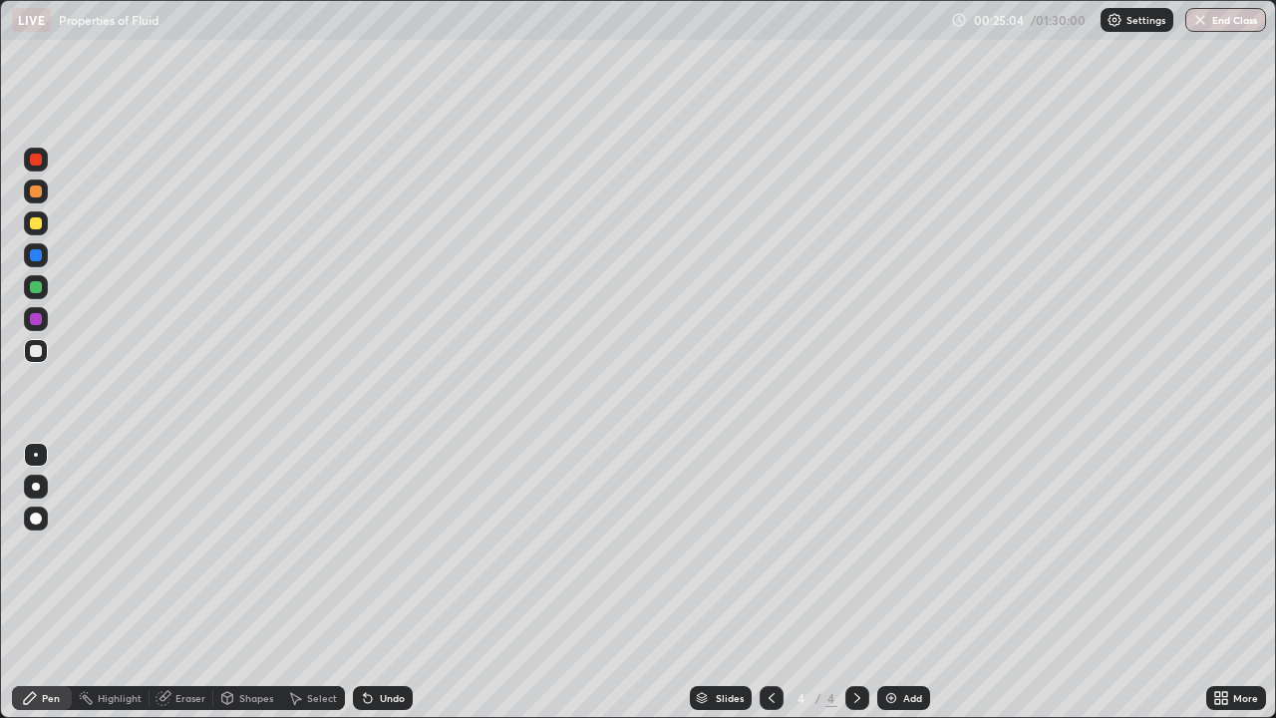
click at [43, 189] on div at bounding box center [36, 191] width 24 height 24
click at [855, 582] on icon at bounding box center [857, 698] width 16 height 16
click at [892, 582] on img at bounding box center [891, 698] width 16 height 16
click at [39, 214] on div at bounding box center [36, 223] width 24 height 24
click at [771, 582] on icon at bounding box center [772, 698] width 16 height 16
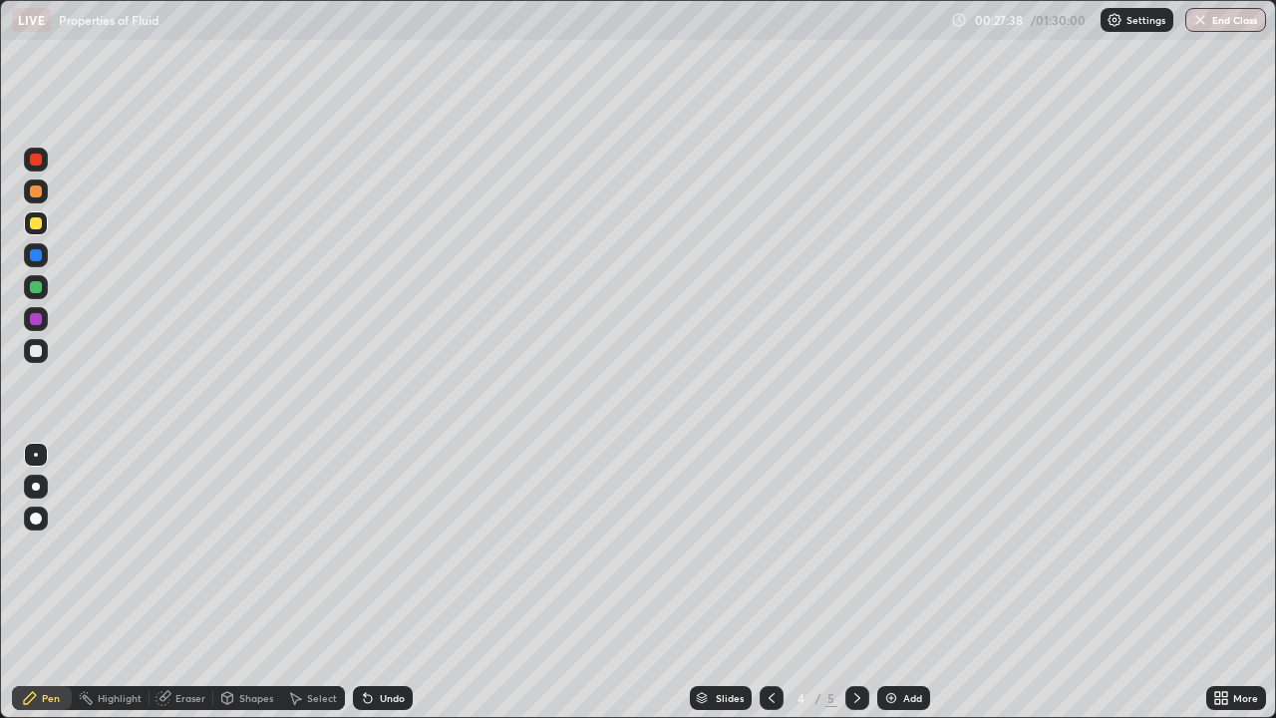
click at [855, 582] on icon at bounding box center [857, 698] width 16 height 16
click at [243, 582] on div "Shapes" at bounding box center [247, 698] width 68 height 24
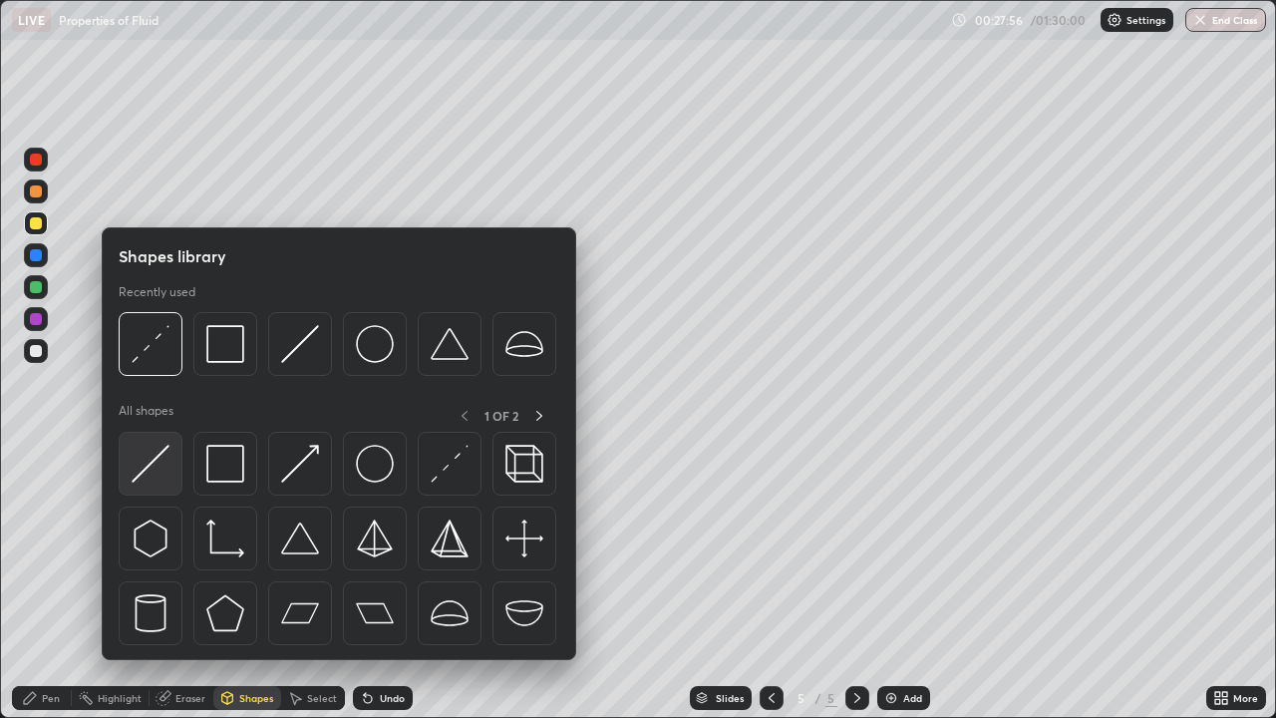
click at [156, 469] on img at bounding box center [151, 464] width 38 height 38
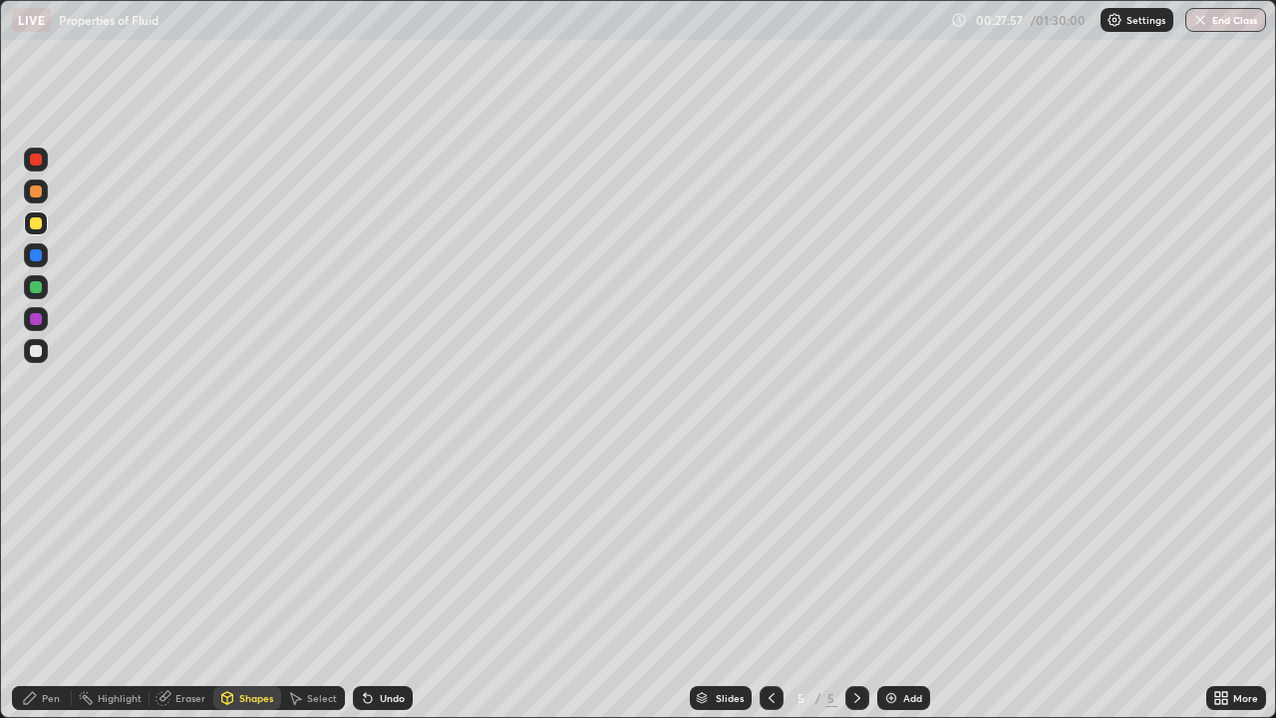
click at [43, 350] on div at bounding box center [36, 351] width 24 height 24
click at [770, 582] on icon at bounding box center [772, 698] width 16 height 16
click at [846, 582] on div at bounding box center [857, 698] width 24 height 24
click at [849, 582] on icon at bounding box center [857, 698] width 16 height 16
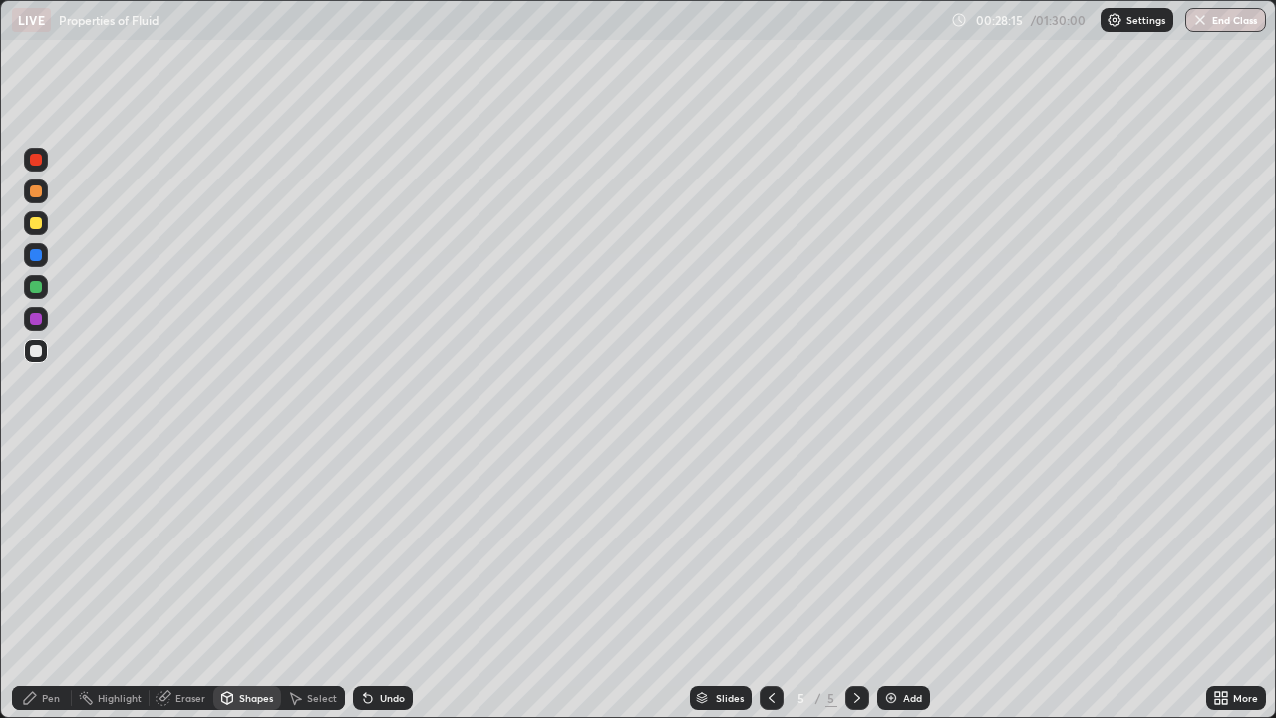
click at [375, 582] on div "Undo" at bounding box center [383, 698] width 60 height 24
click at [367, 582] on icon at bounding box center [368, 699] width 8 height 8
click at [37, 254] on div at bounding box center [36, 255] width 12 height 12
click at [57, 582] on div "Pen" at bounding box center [42, 698] width 60 height 24
click at [588, 582] on div "Slides 5 / 5 Add" at bounding box center [809, 698] width 793 height 40
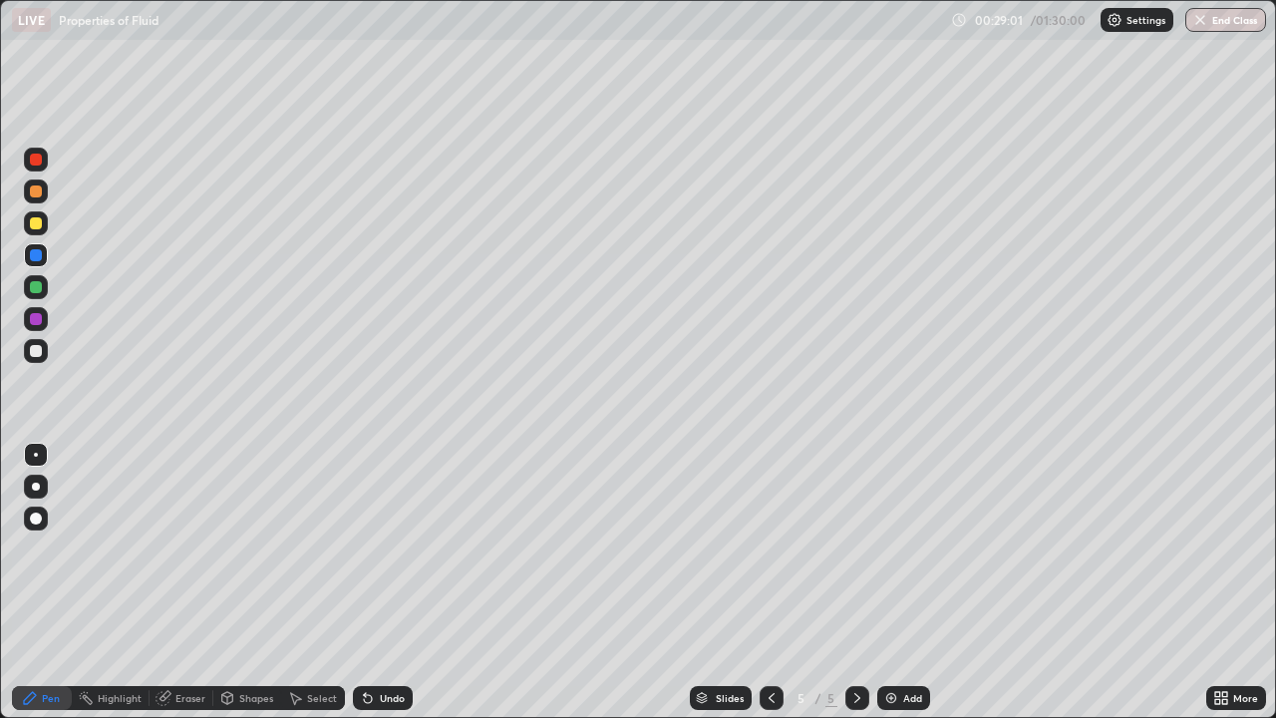
click at [391, 582] on div "Undo" at bounding box center [392, 698] width 25 height 10
click at [595, 582] on div "Slides 5 / 5 Add" at bounding box center [809, 698] width 793 height 40
click at [45, 216] on div at bounding box center [36, 223] width 24 height 24
click at [369, 582] on icon at bounding box center [368, 698] width 16 height 16
click at [374, 582] on div "Undo" at bounding box center [383, 698] width 60 height 24
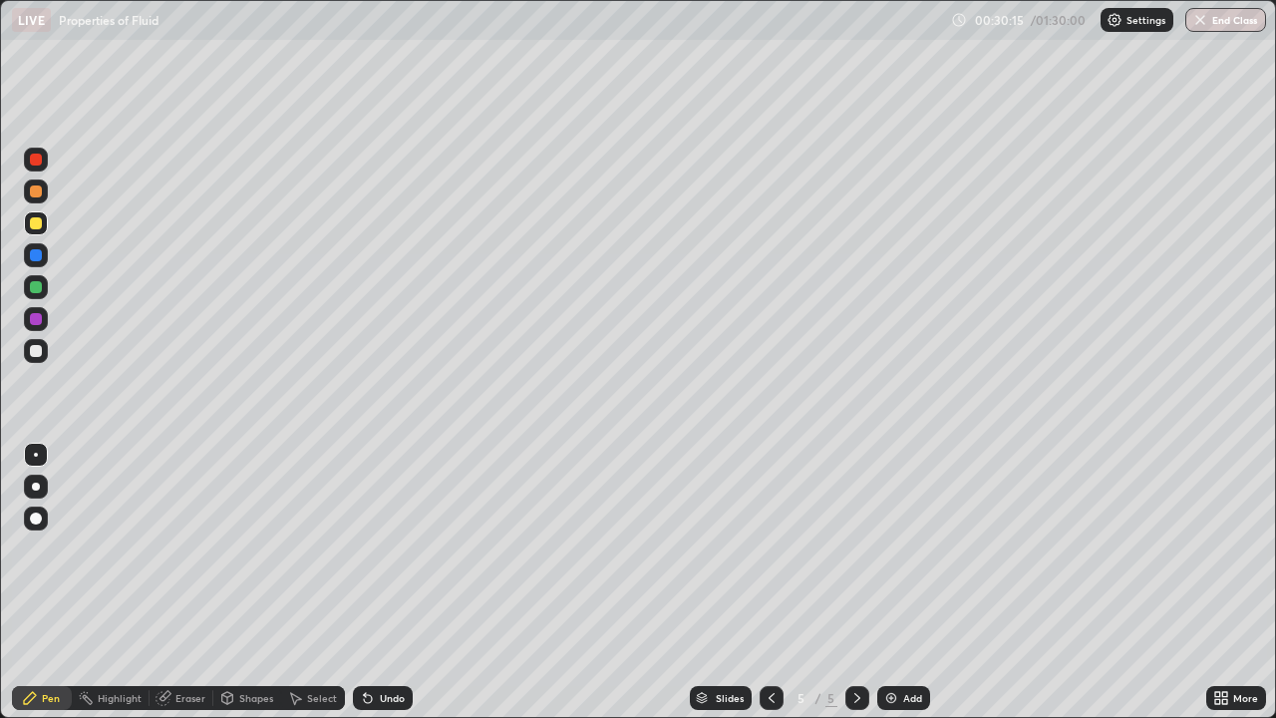
click at [46, 348] on div at bounding box center [36, 351] width 24 height 24
click at [380, 582] on div "Undo" at bounding box center [392, 698] width 25 height 10
click at [376, 582] on div "Undo" at bounding box center [383, 698] width 60 height 24
click at [775, 582] on div at bounding box center [772, 698] width 24 height 24
click at [852, 582] on icon at bounding box center [857, 698] width 16 height 16
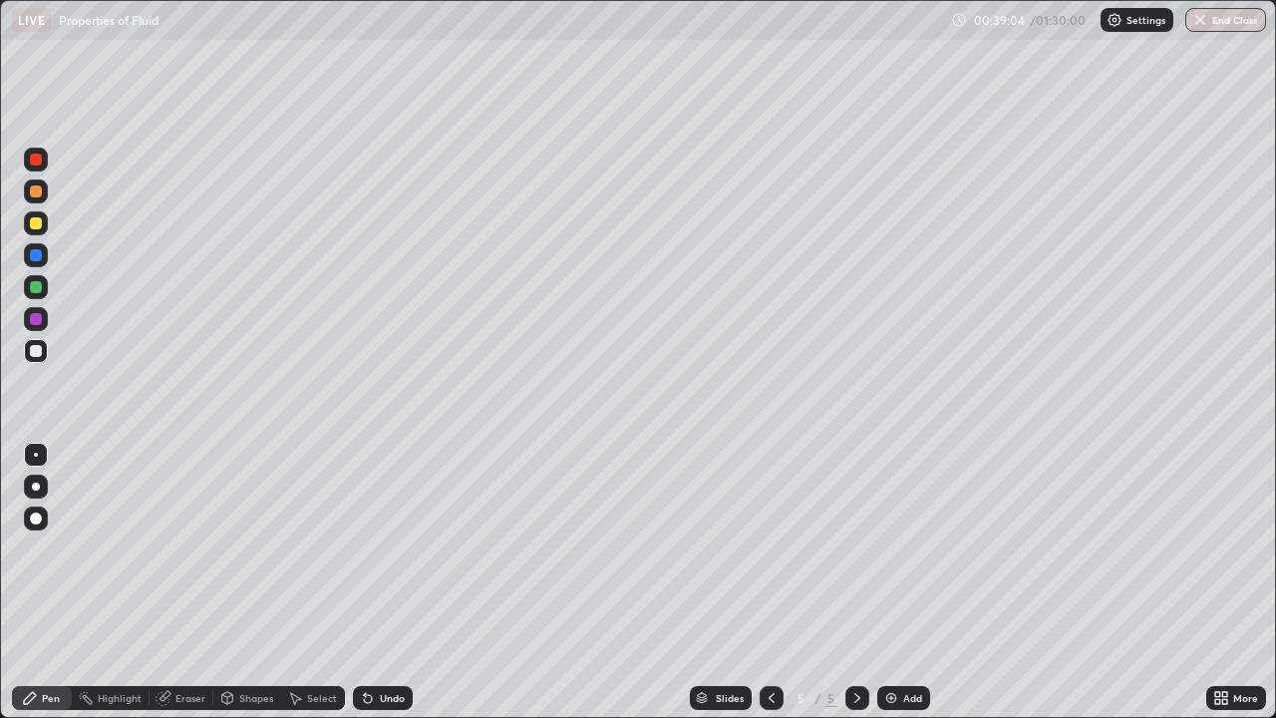
click at [846, 582] on div at bounding box center [857, 698] width 24 height 24
click at [889, 582] on img at bounding box center [891, 698] width 16 height 16
click at [40, 219] on div at bounding box center [36, 223] width 12 height 12
click at [240, 582] on div "Shapes" at bounding box center [256, 698] width 34 height 10
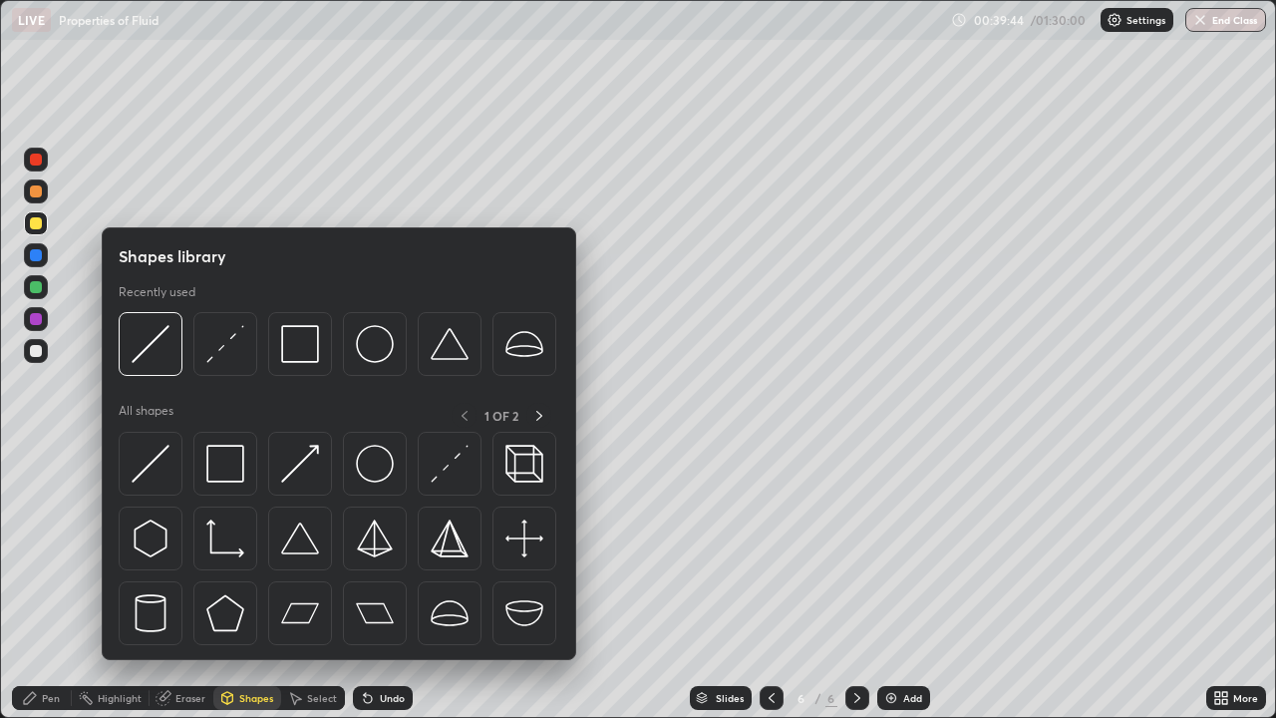
click at [58, 582] on div "Pen" at bounding box center [51, 698] width 18 height 10
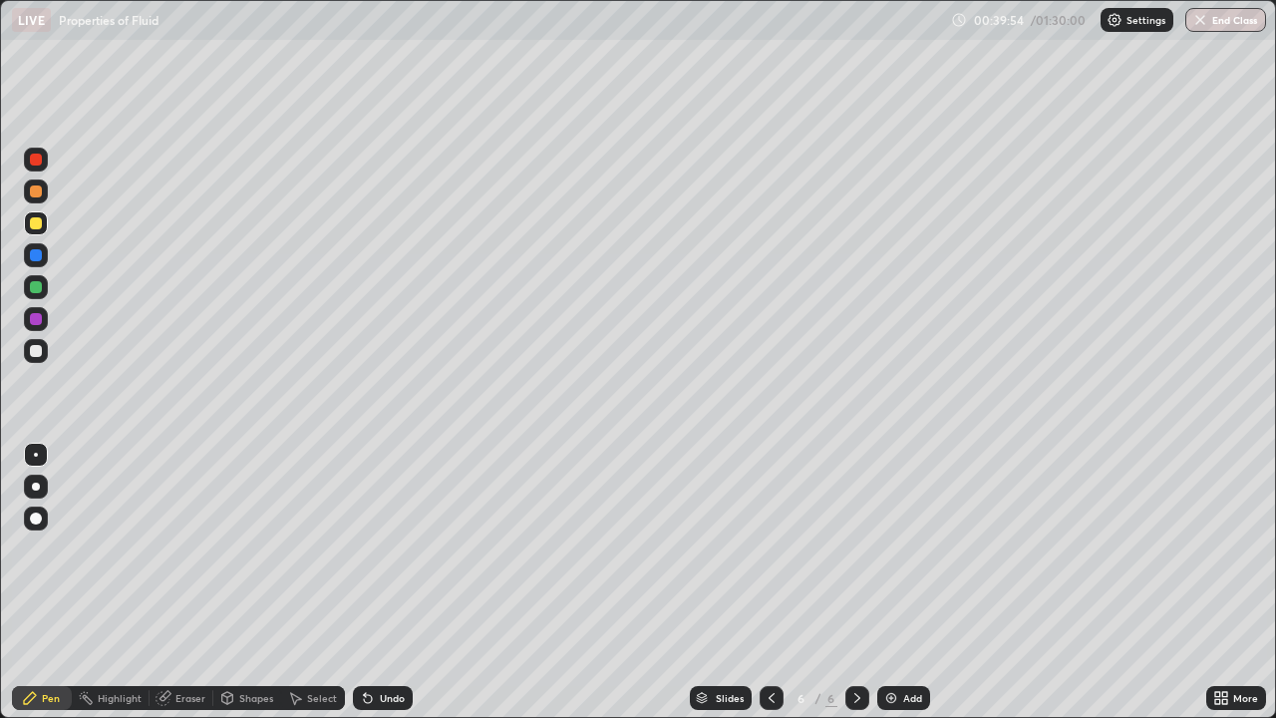
click at [384, 582] on div "Undo" at bounding box center [392, 698] width 25 height 10
click at [387, 582] on div "Undo" at bounding box center [392, 698] width 25 height 10
click at [380, 582] on div "Undo" at bounding box center [392, 698] width 25 height 10
click at [382, 582] on div "Undo" at bounding box center [392, 698] width 25 height 10
click at [37, 255] on div at bounding box center [36, 255] width 12 height 12
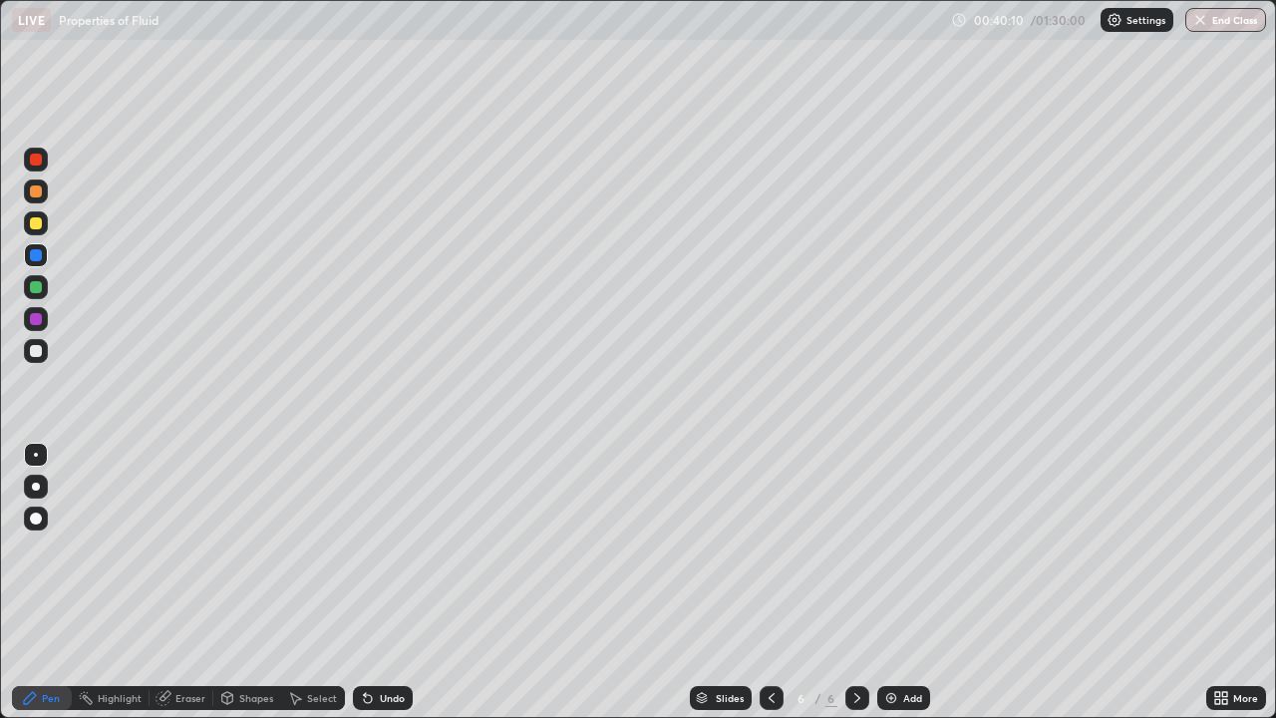
click at [39, 190] on div at bounding box center [36, 191] width 12 height 12
click at [254, 582] on div "Shapes" at bounding box center [256, 698] width 34 height 10
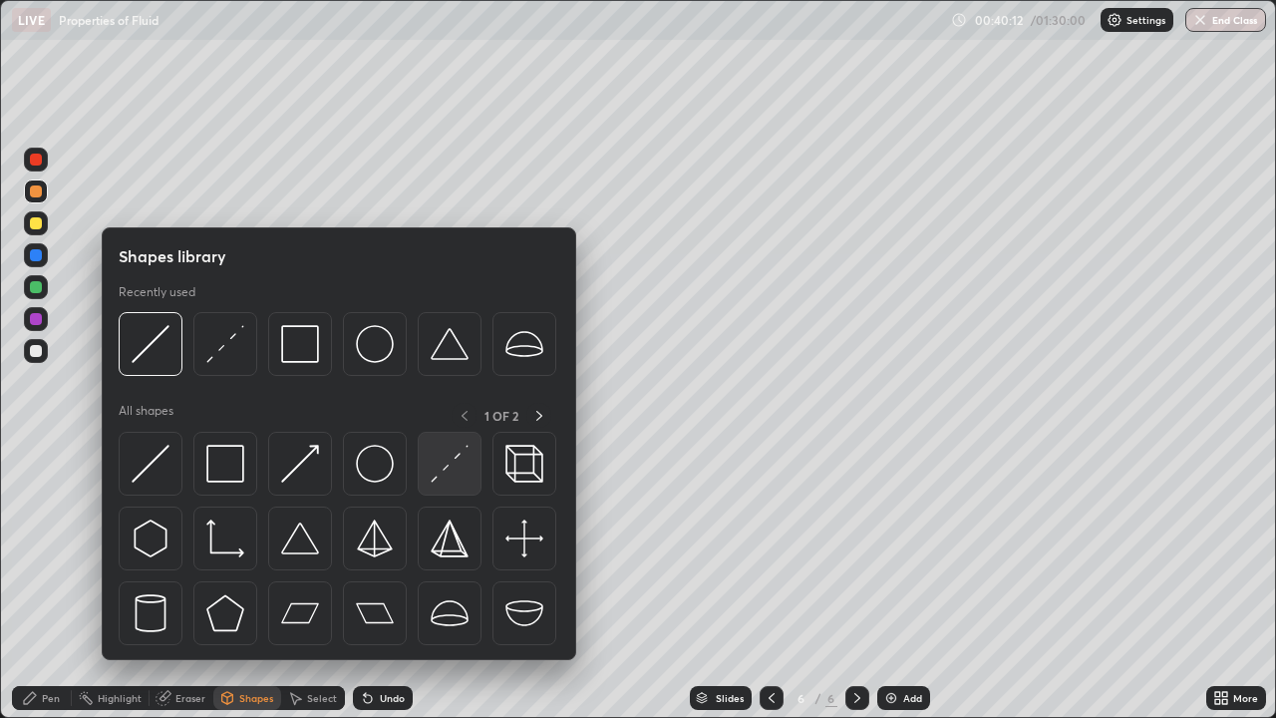
click at [447, 471] on img at bounding box center [450, 464] width 38 height 38
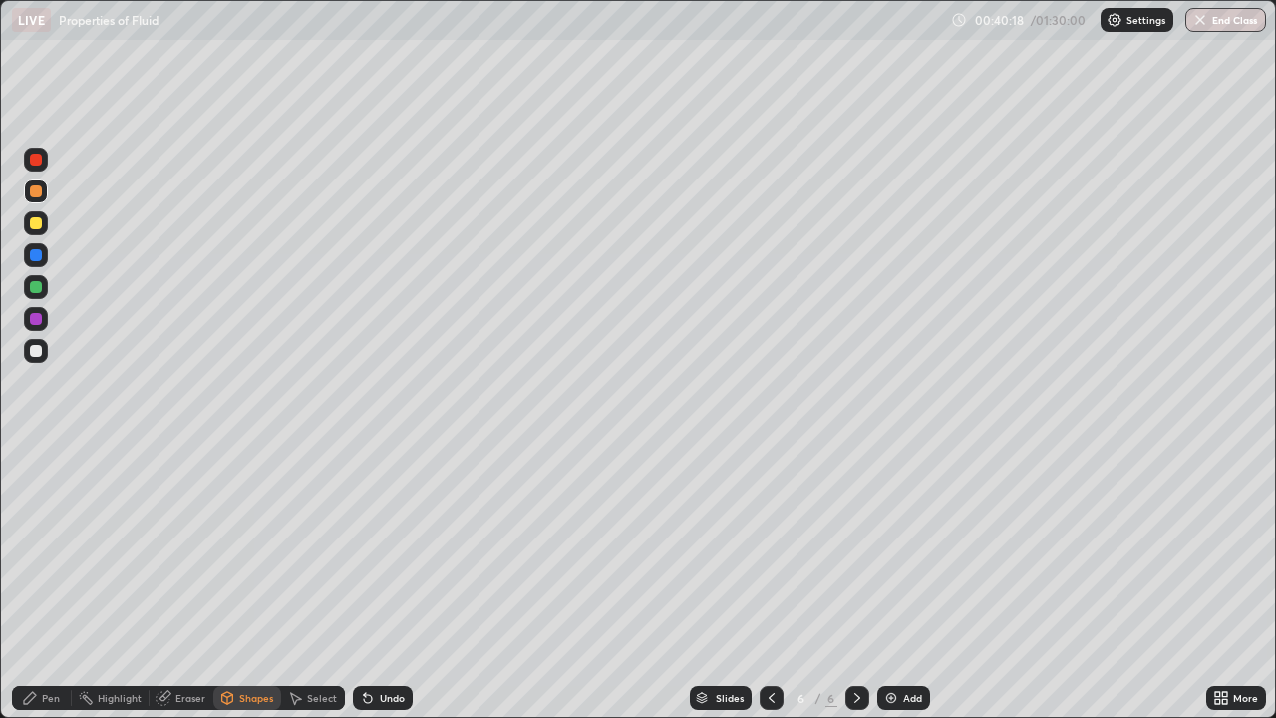
click at [37, 287] on div at bounding box center [36, 287] width 12 height 12
click at [43, 582] on div "Pen" at bounding box center [42, 698] width 60 height 24
click at [37, 159] on div at bounding box center [36, 160] width 12 height 12
click at [37, 191] on div at bounding box center [36, 191] width 12 height 12
click at [43, 352] on div at bounding box center [36, 351] width 24 height 24
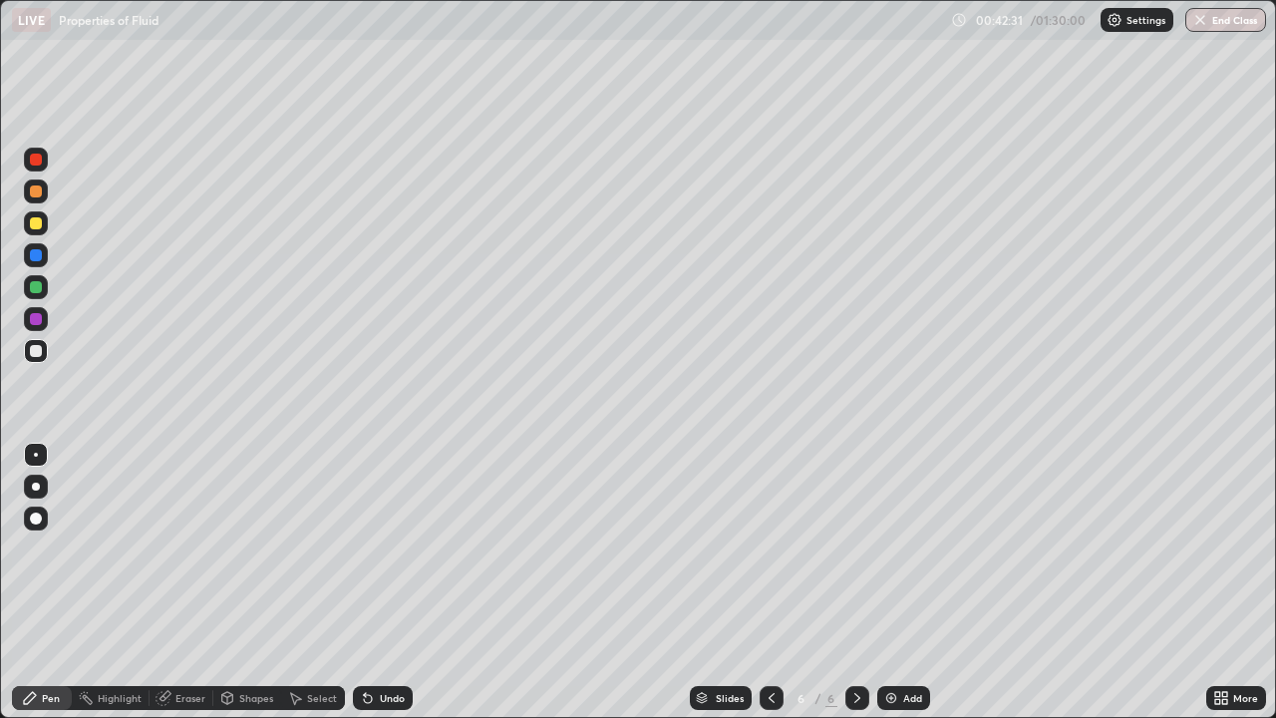
click at [47, 319] on div at bounding box center [36, 319] width 24 height 24
click at [37, 351] on div at bounding box center [36, 351] width 12 height 12
click at [384, 582] on div "Undo" at bounding box center [392, 698] width 25 height 10
click at [47, 196] on div at bounding box center [36, 191] width 24 height 24
click at [877, 582] on div "Add" at bounding box center [903, 698] width 53 height 24
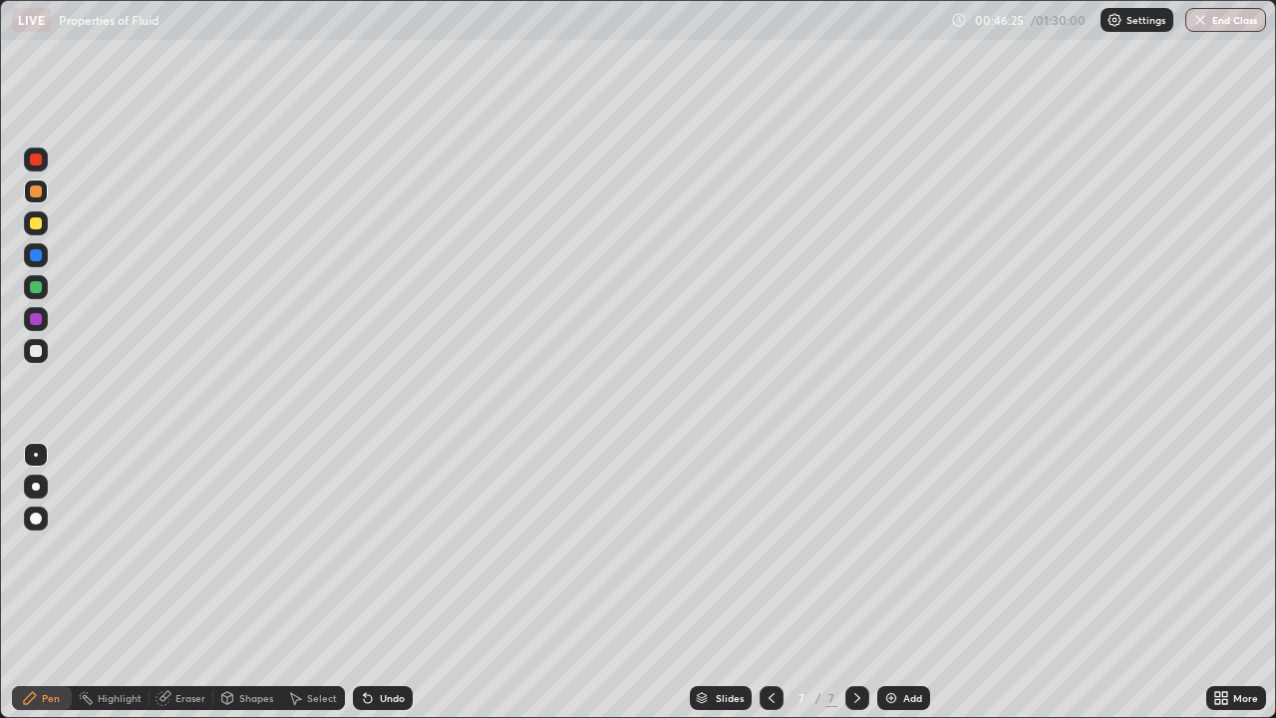
click at [46, 220] on div at bounding box center [36, 223] width 24 height 24
click at [43, 349] on div at bounding box center [36, 351] width 24 height 24
click at [770, 582] on icon at bounding box center [772, 698] width 16 height 16
click at [855, 582] on icon at bounding box center [857, 698] width 16 height 16
click at [771, 582] on icon at bounding box center [772, 698] width 16 height 16
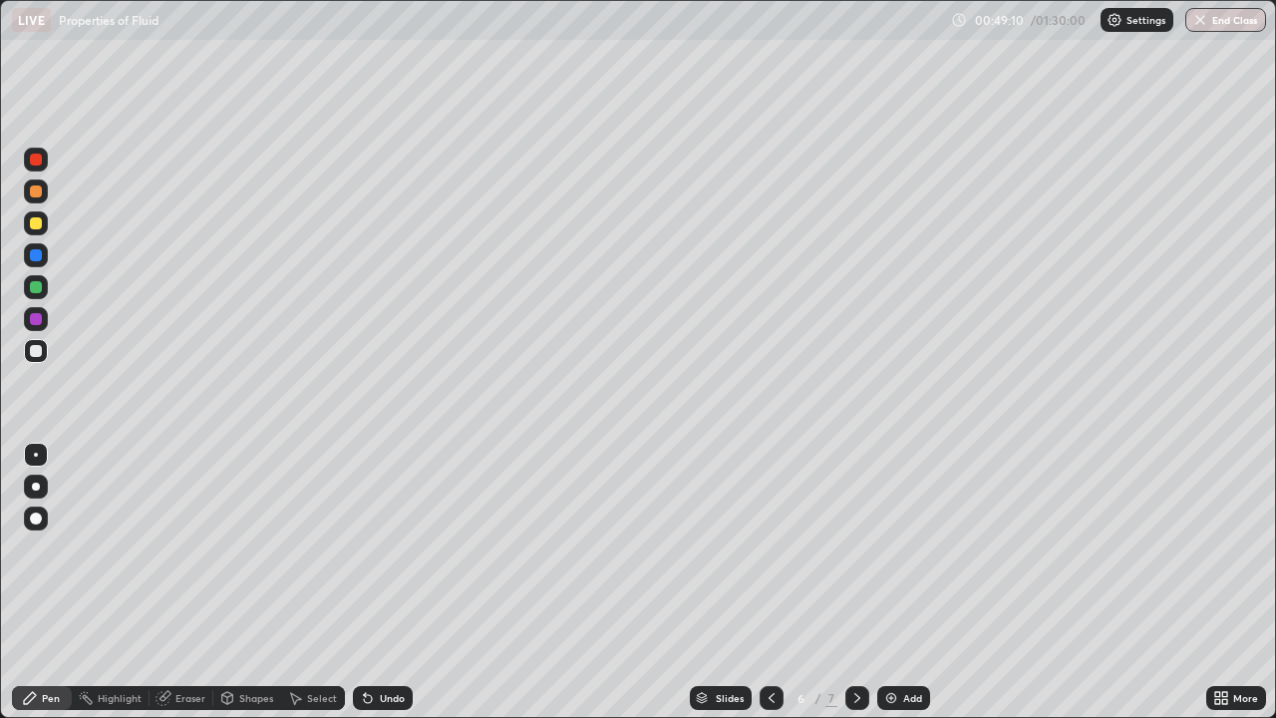
click at [1224, 582] on icon at bounding box center [1224, 694] width 5 height 5
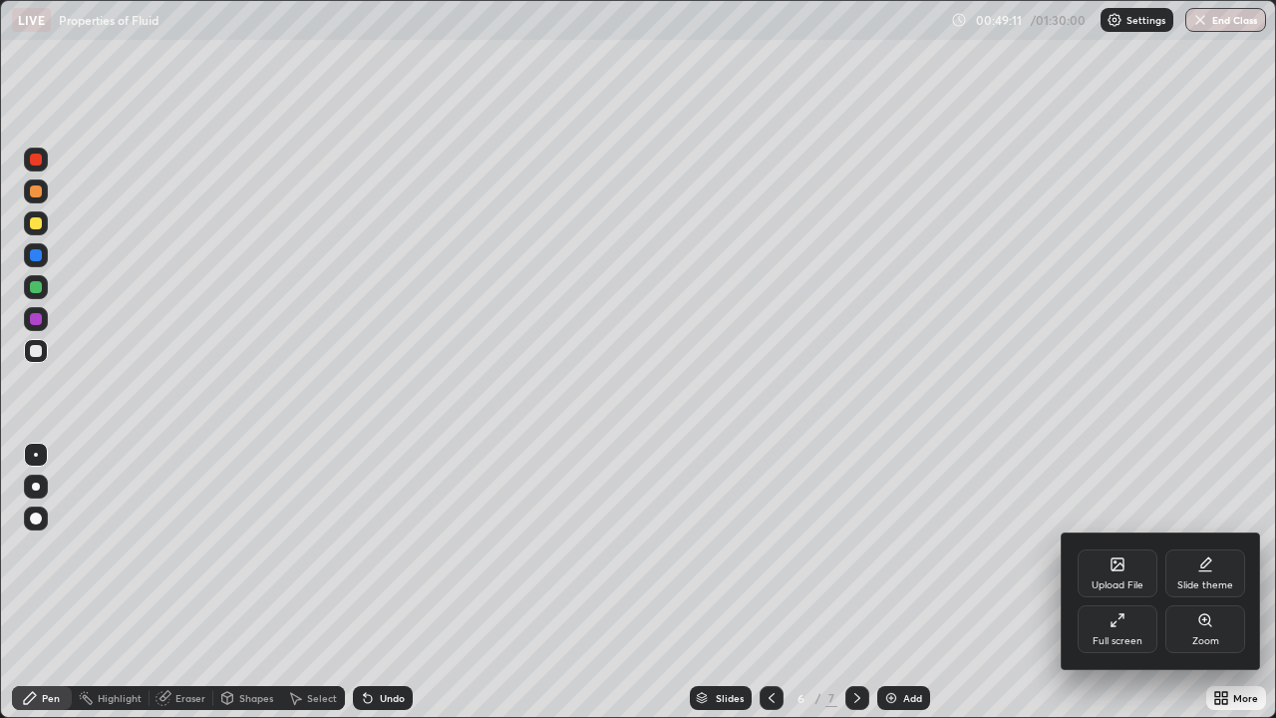
click at [1119, 582] on div "Full screen" at bounding box center [1118, 629] width 80 height 48
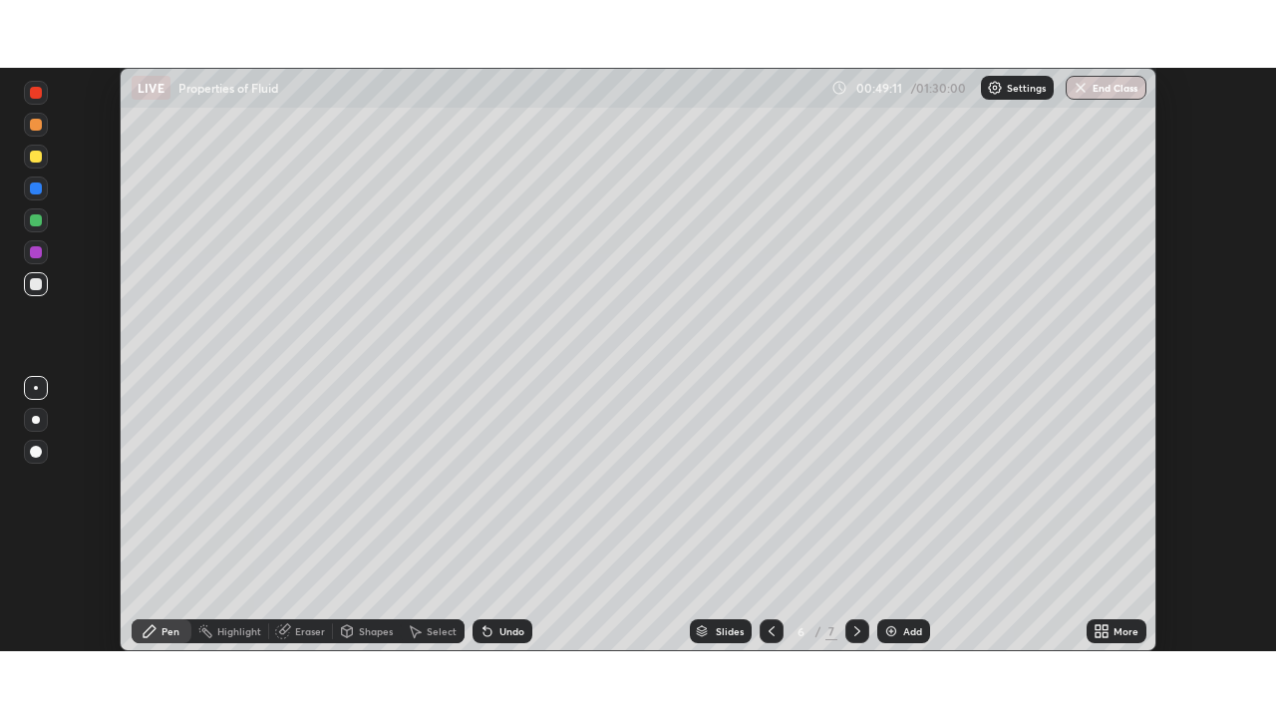
scroll to position [99096, 98403]
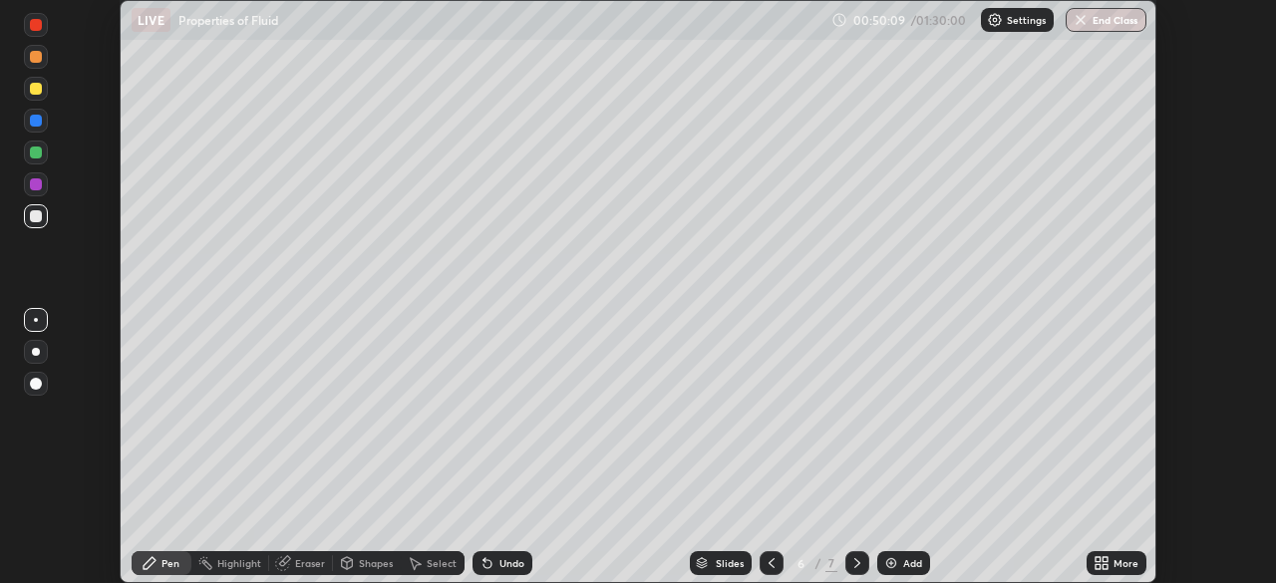
click at [1108, 562] on icon at bounding box center [1101, 563] width 16 height 16
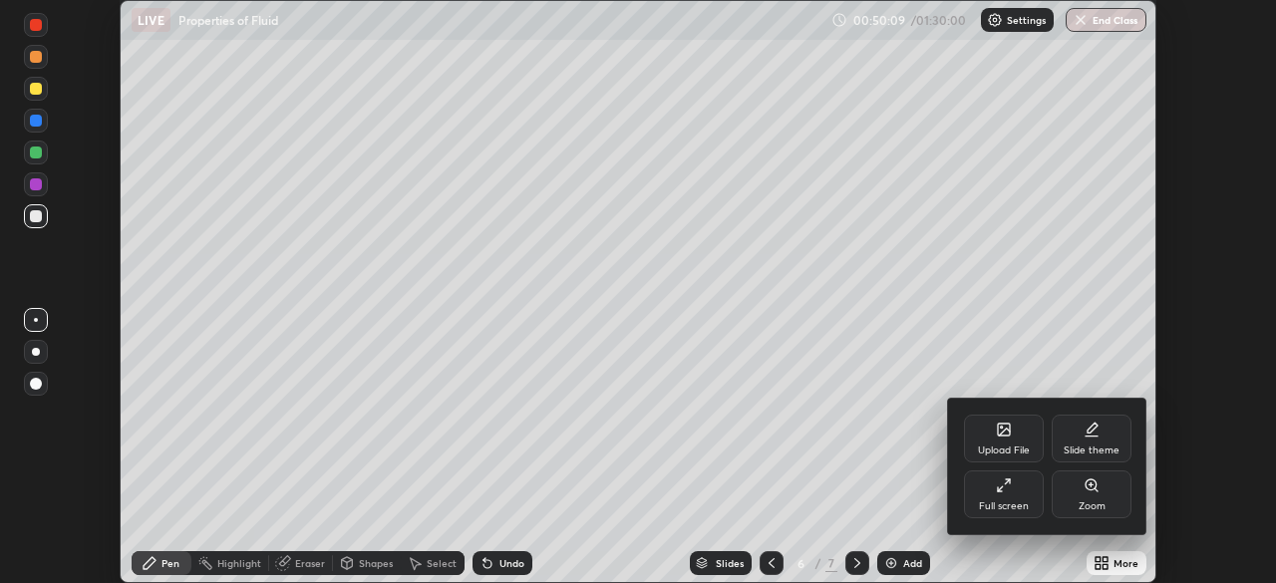
click at [1001, 501] on div "Full screen" at bounding box center [1004, 506] width 50 height 10
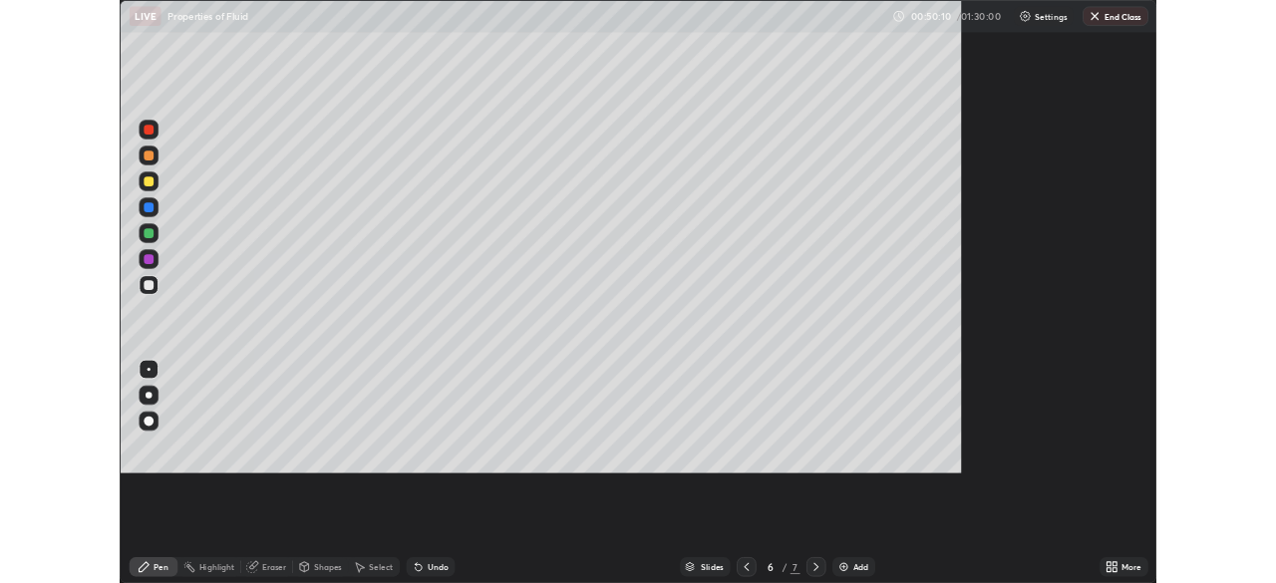
scroll to position [718, 1276]
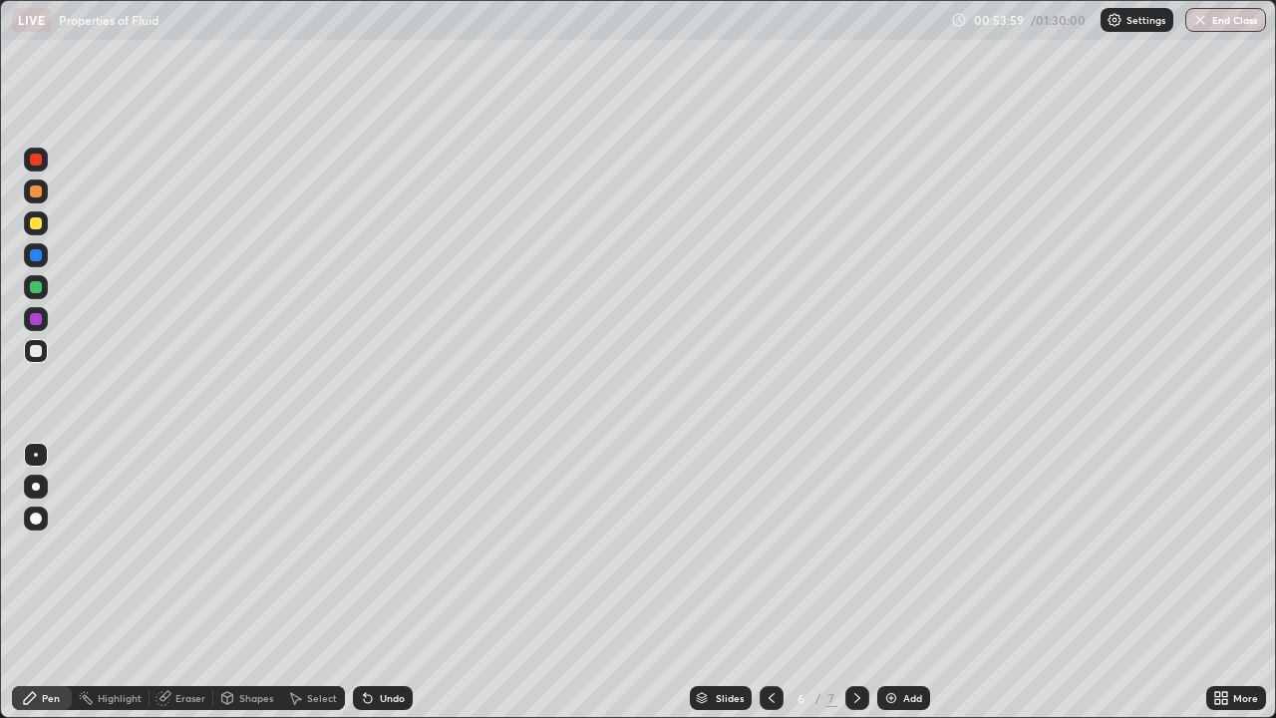
click at [849, 582] on icon at bounding box center [857, 698] width 16 height 16
click at [38, 289] on div at bounding box center [36, 287] width 12 height 12
click at [382, 582] on div "Undo" at bounding box center [383, 698] width 60 height 24
click at [365, 582] on icon at bounding box center [368, 699] width 8 height 8
click at [45, 353] on div at bounding box center [36, 351] width 24 height 24
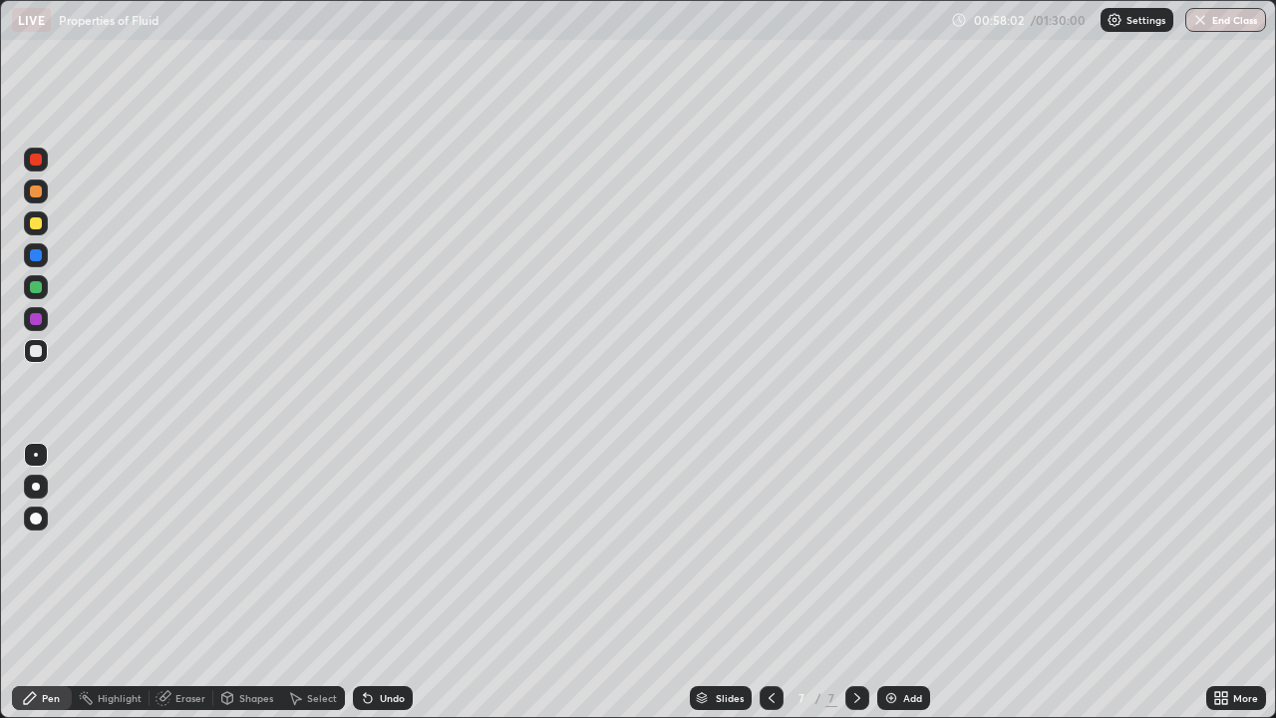
click at [1218, 582] on icon at bounding box center [1217, 694] width 5 height 5
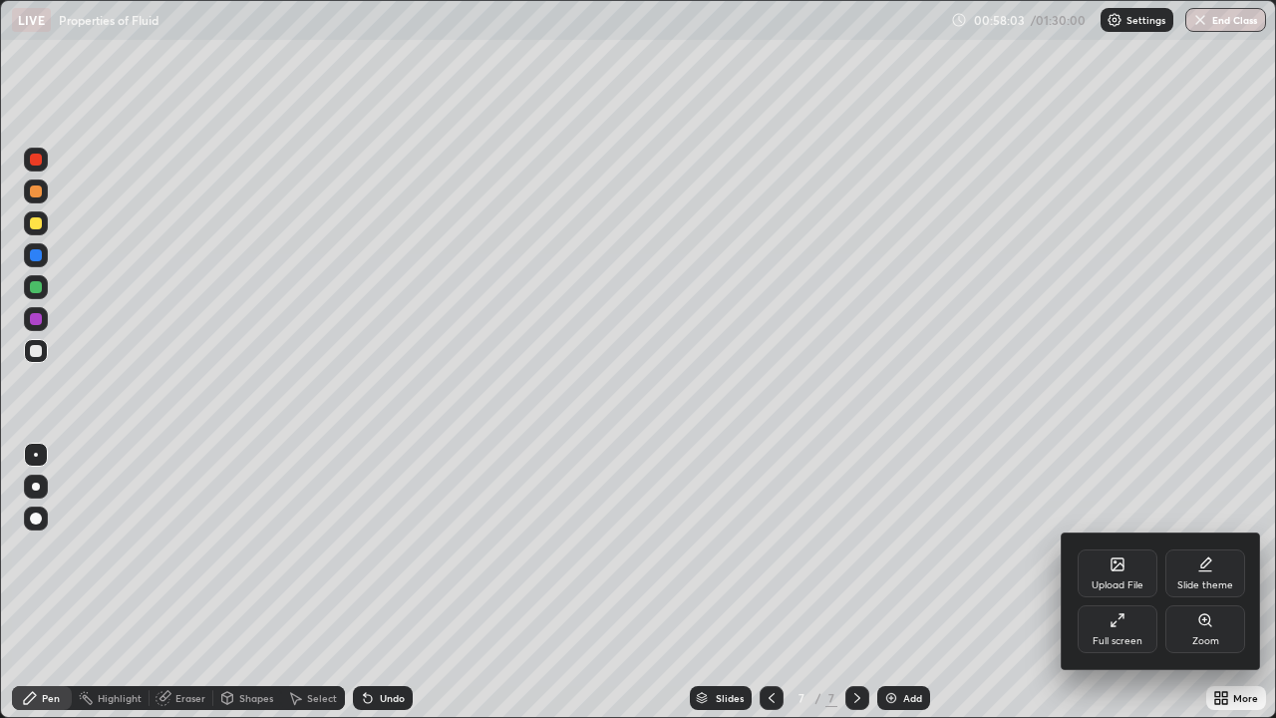
click at [1099, 582] on div "Full screen" at bounding box center [1118, 629] width 80 height 48
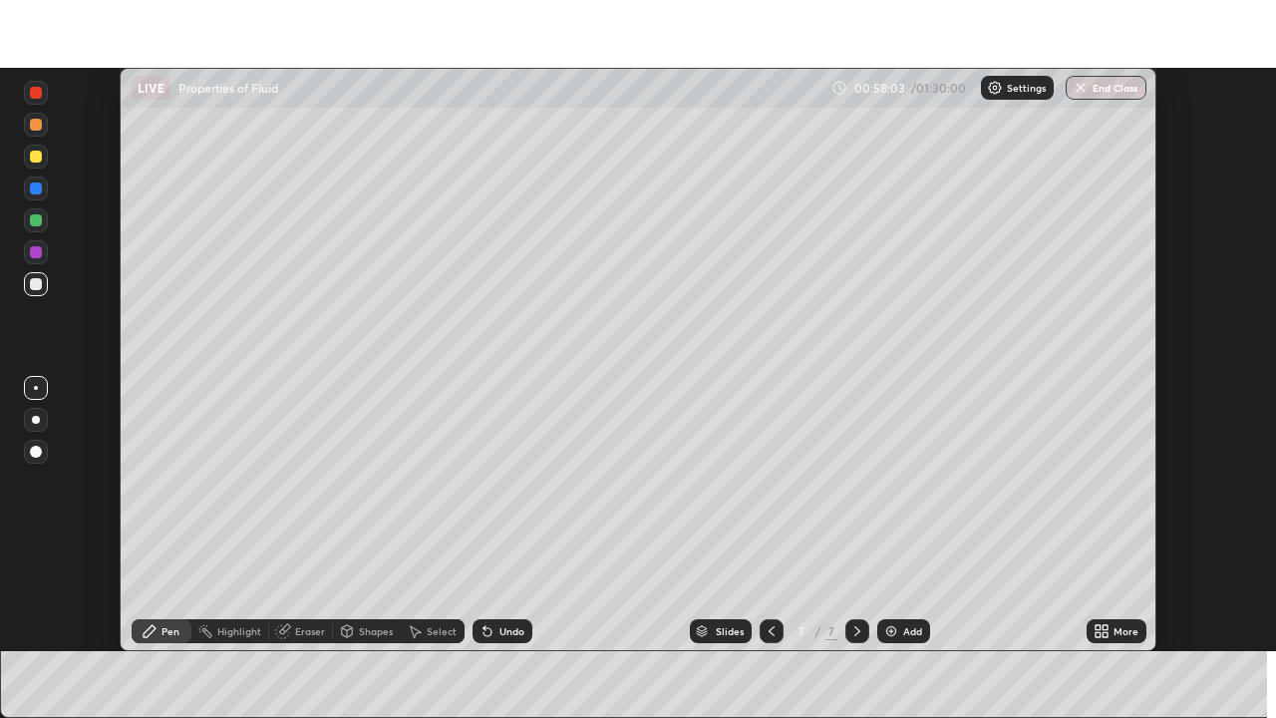
scroll to position [99096, 98403]
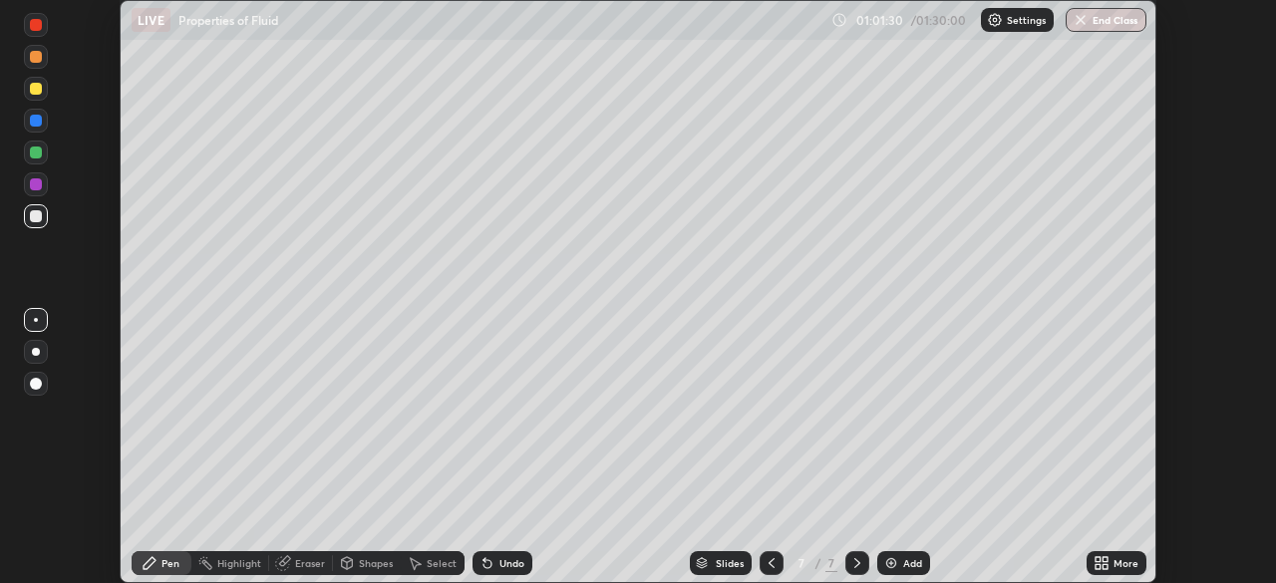
click at [864, 565] on div at bounding box center [857, 563] width 24 height 24
click at [884, 562] on img at bounding box center [891, 563] width 16 height 16
click at [1097, 566] on icon at bounding box center [1097, 566] width 5 height 5
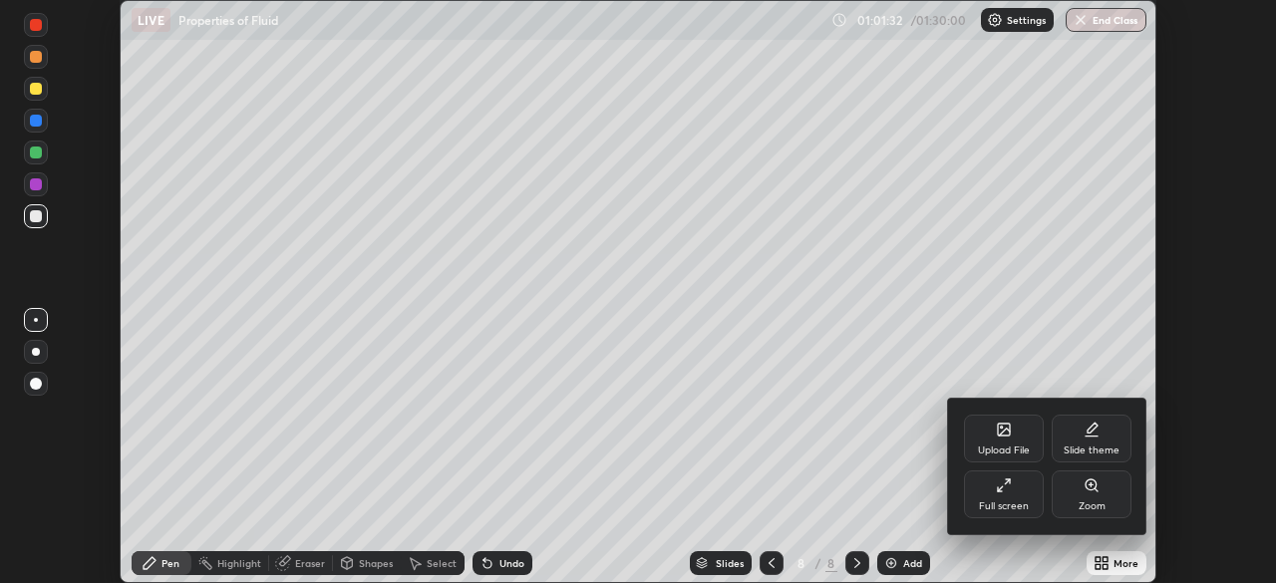
click at [1017, 506] on div "Full screen" at bounding box center [1004, 506] width 50 height 10
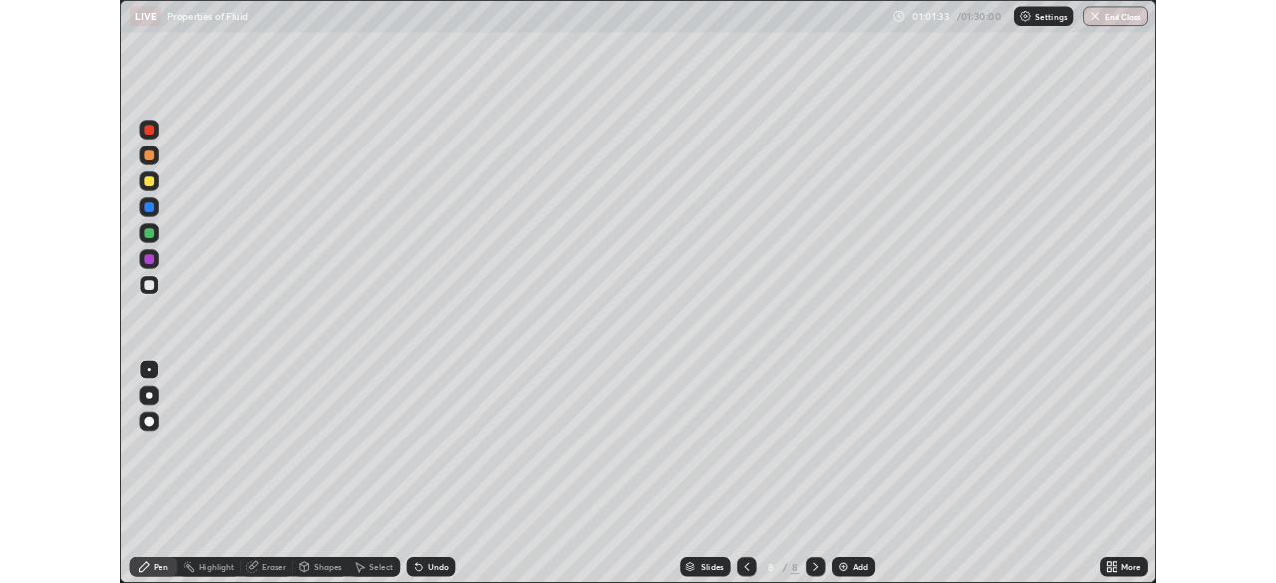
scroll to position [718, 1276]
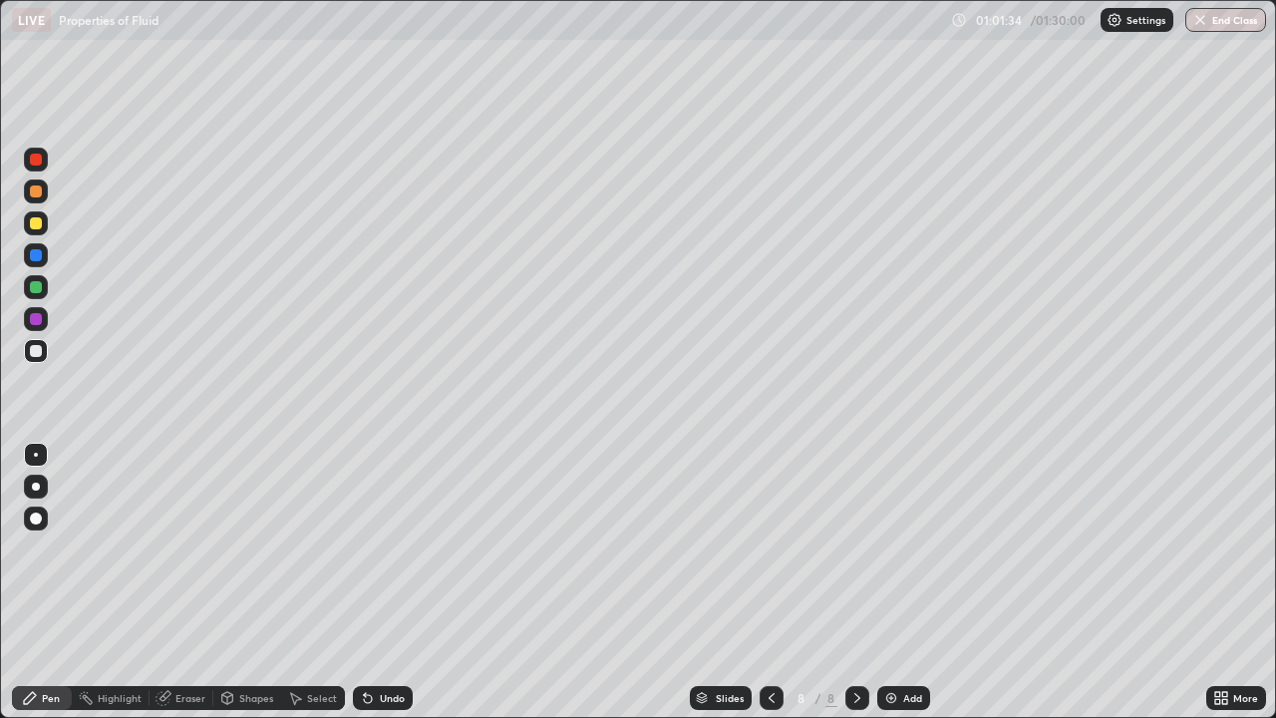
click at [55, 582] on div "Pen" at bounding box center [51, 698] width 18 height 10
click at [47, 253] on div at bounding box center [36, 255] width 24 height 24
click at [44, 213] on div at bounding box center [36, 223] width 24 height 24
click at [39, 192] on div at bounding box center [36, 191] width 12 height 12
click at [45, 582] on div "Pen" at bounding box center [51, 698] width 18 height 10
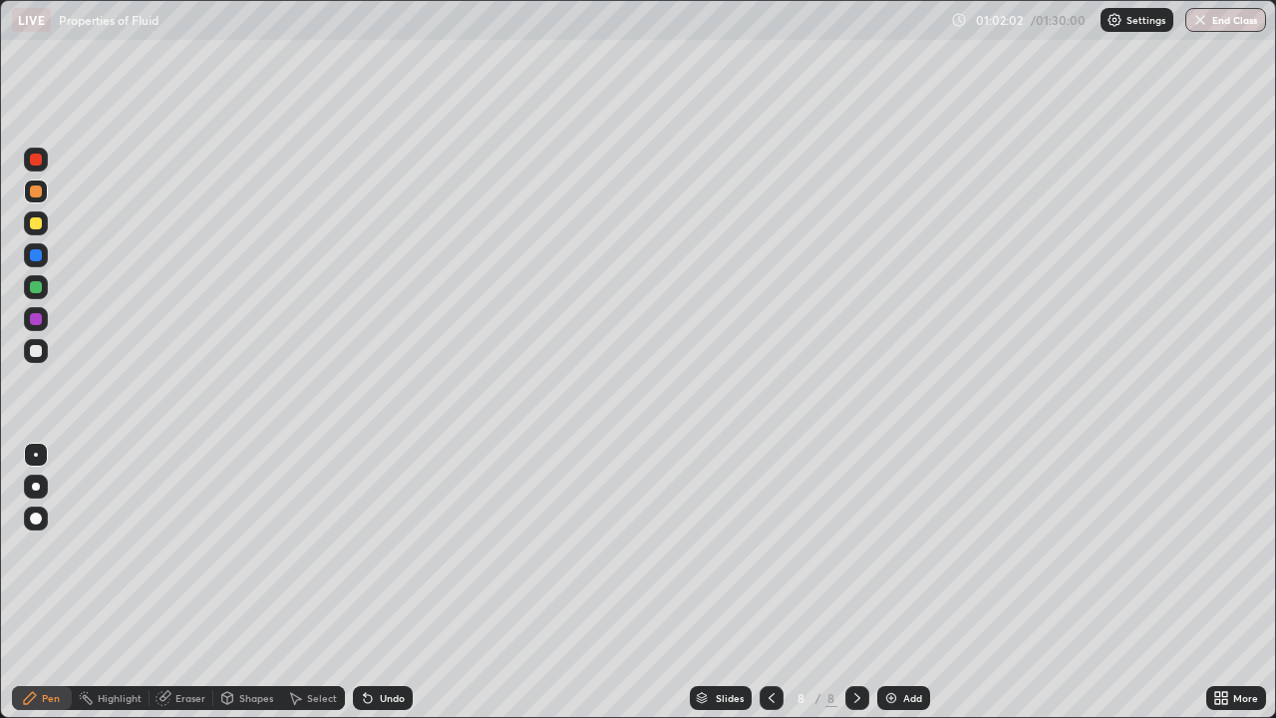
click at [57, 582] on div "Pen" at bounding box center [51, 698] width 18 height 10
click at [44, 350] on div at bounding box center [36, 351] width 24 height 24
click at [37, 255] on div at bounding box center [36, 255] width 12 height 12
click at [46, 161] on div at bounding box center [36, 160] width 24 height 24
click at [49, 582] on div "Pen" at bounding box center [51, 698] width 18 height 10
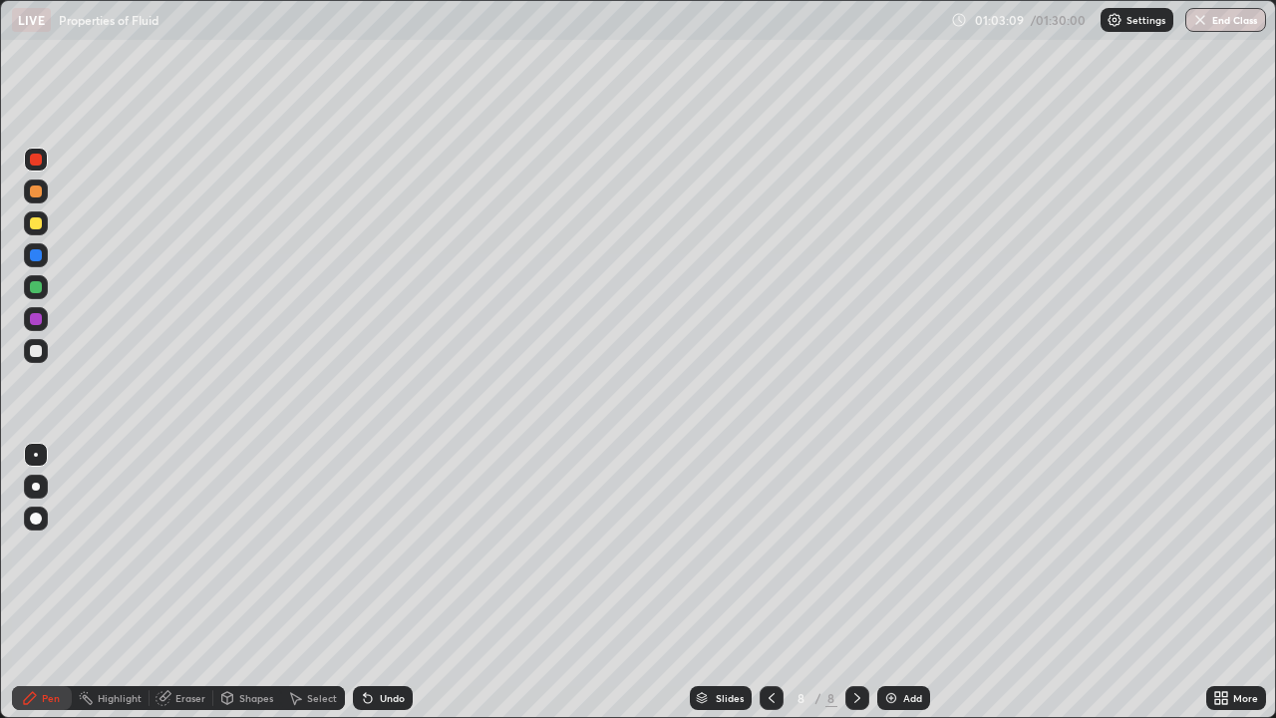
click at [770, 582] on icon at bounding box center [772, 698] width 16 height 16
click at [767, 582] on icon at bounding box center [772, 698] width 16 height 16
click at [771, 582] on icon at bounding box center [772, 698] width 16 height 16
click at [857, 582] on icon at bounding box center [857, 698] width 16 height 16
click at [856, 582] on icon at bounding box center [857, 698] width 16 height 16
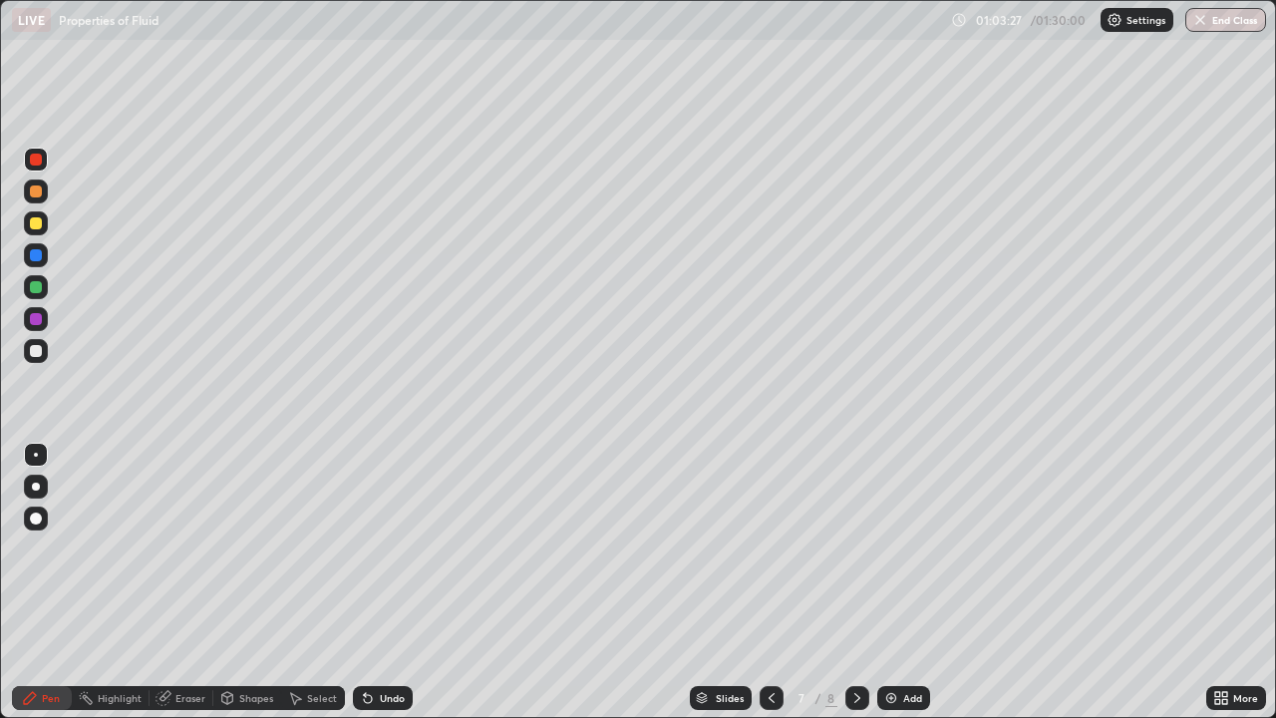
click at [857, 582] on icon at bounding box center [857, 698] width 16 height 16
click at [387, 582] on div "Undo" at bounding box center [392, 698] width 25 height 10
click at [1217, 582] on icon at bounding box center [1217, 701] width 5 height 5
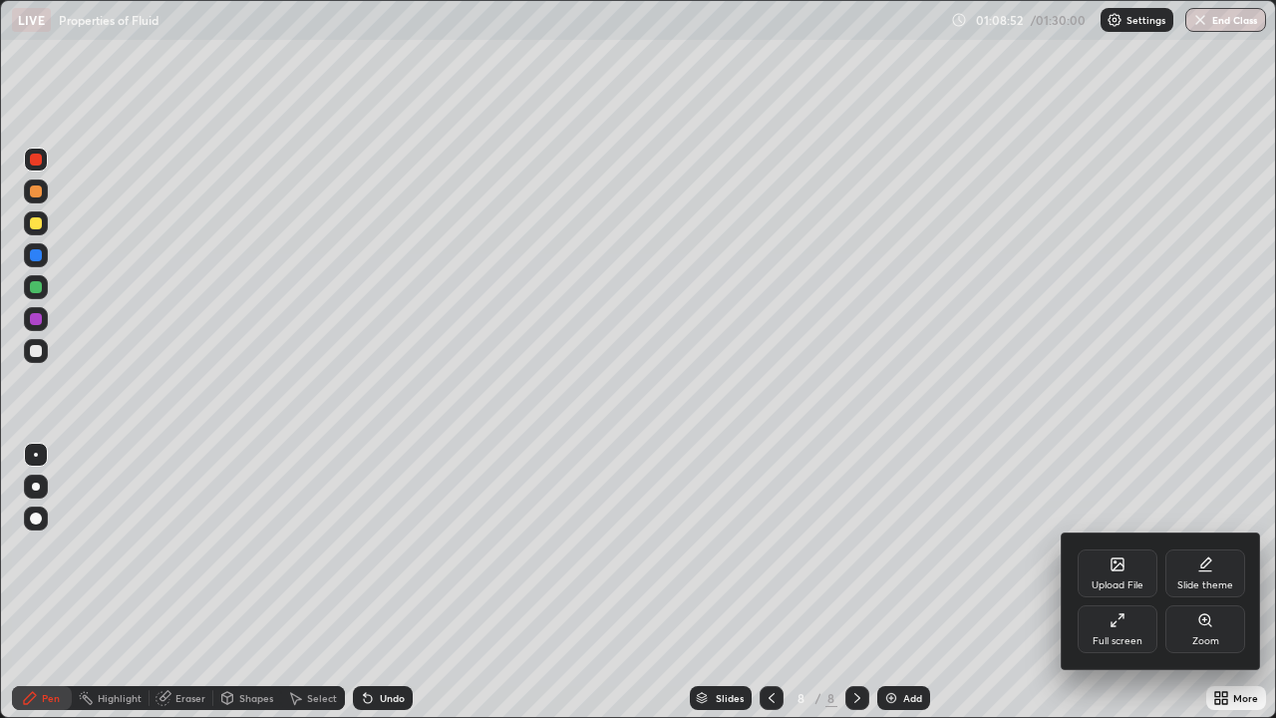
click at [1099, 582] on div "Full screen" at bounding box center [1117, 641] width 50 height 10
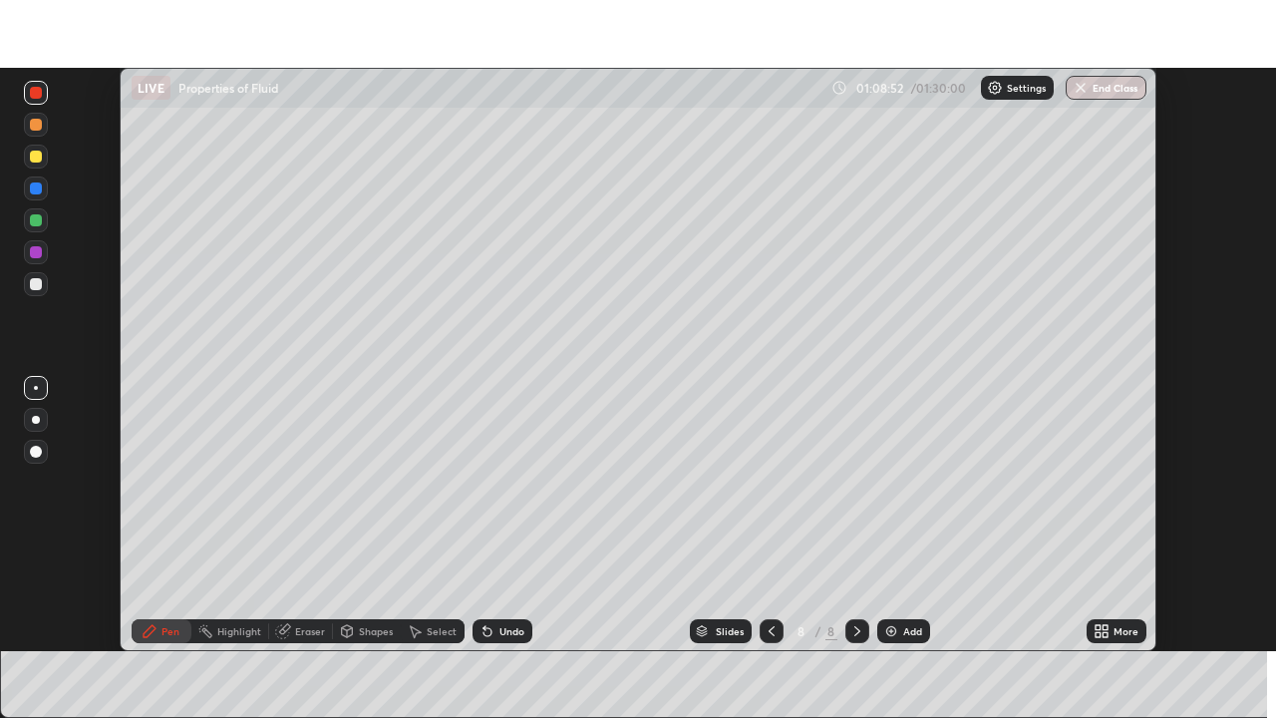
scroll to position [99096, 98403]
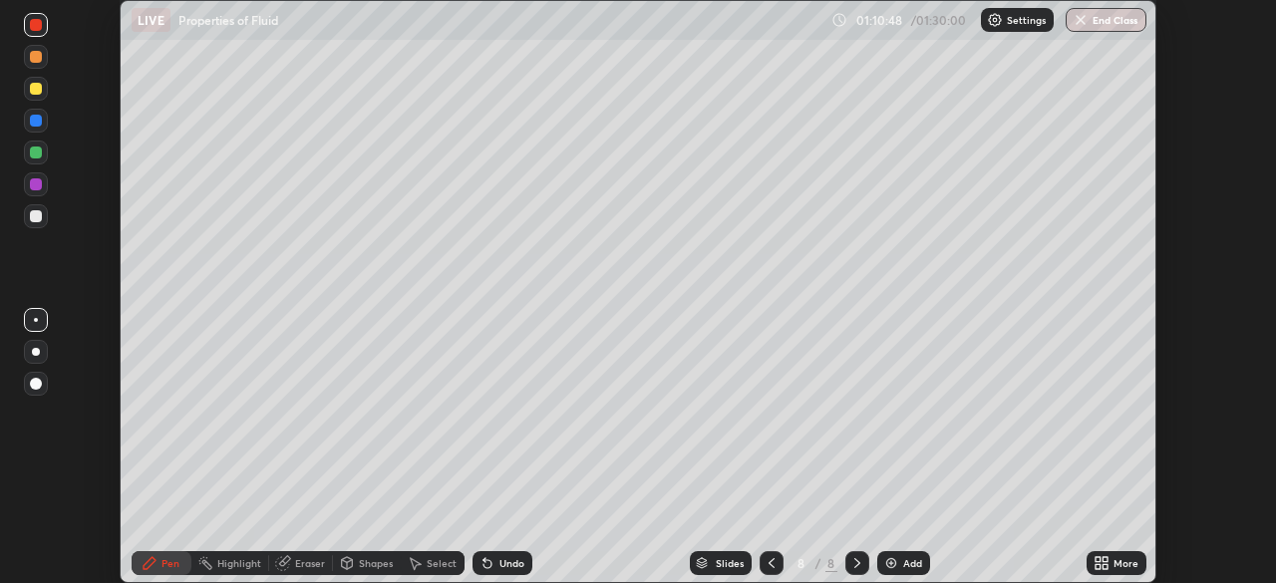
click at [1096, 562] on icon at bounding box center [1101, 563] width 16 height 16
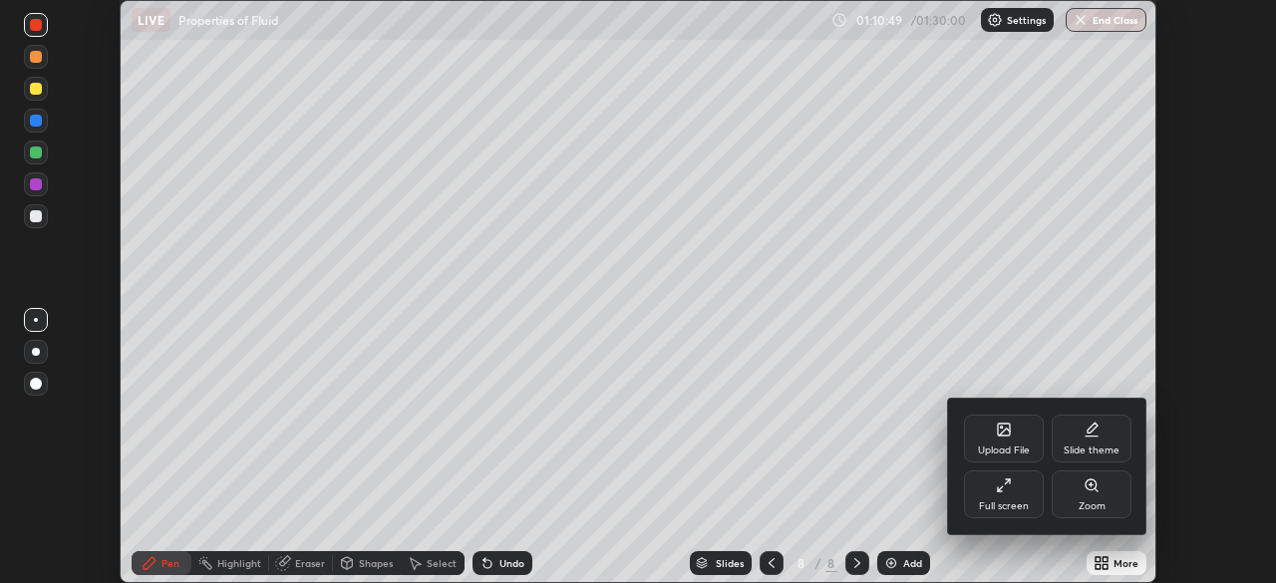
click at [1013, 501] on div "Full screen" at bounding box center [1004, 506] width 50 height 10
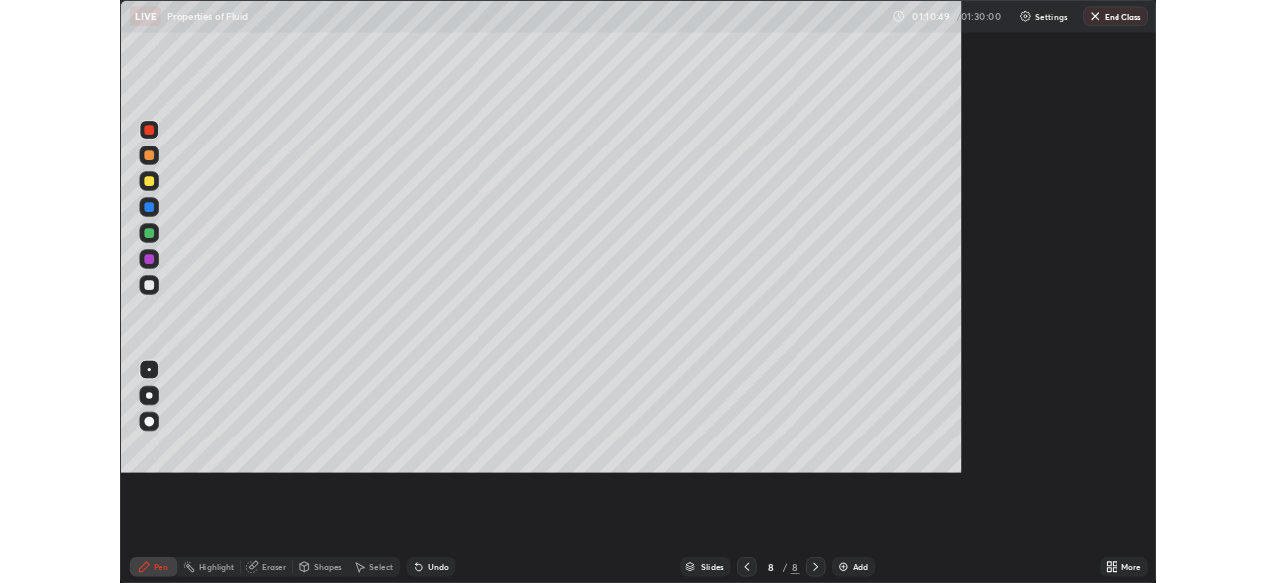
scroll to position [718, 1276]
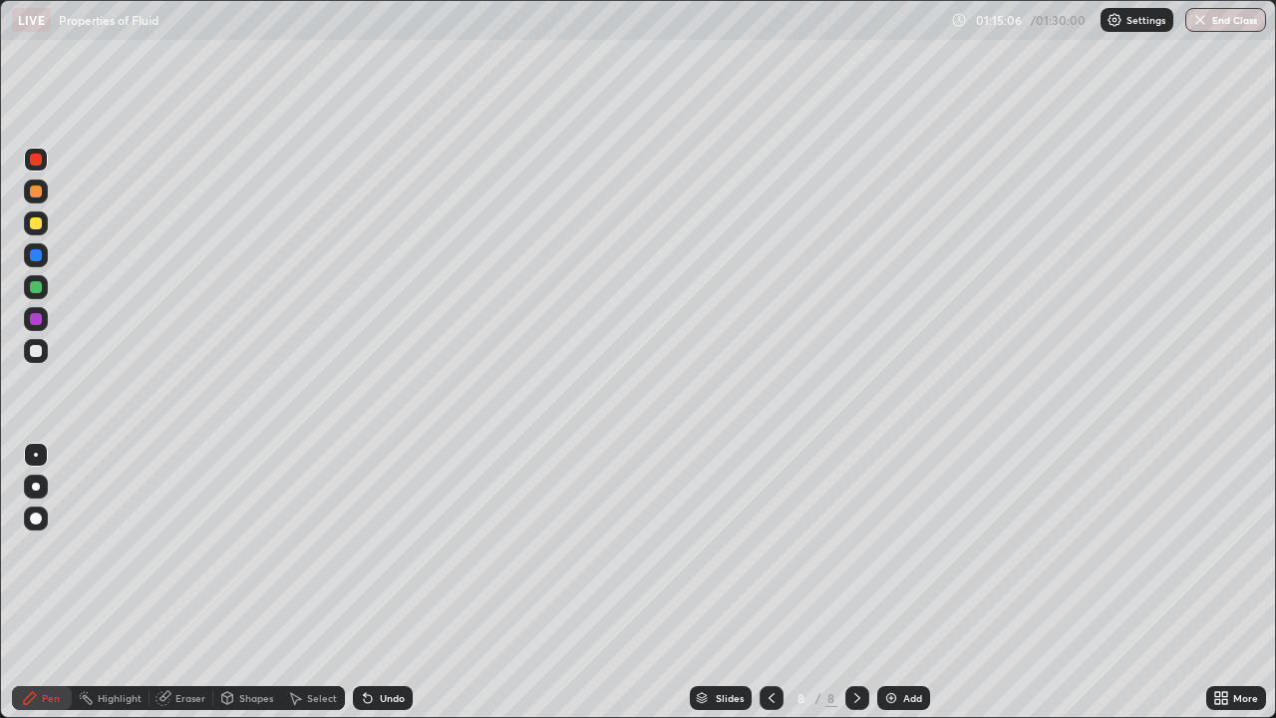
click at [1225, 582] on icon at bounding box center [1224, 701] width 5 height 5
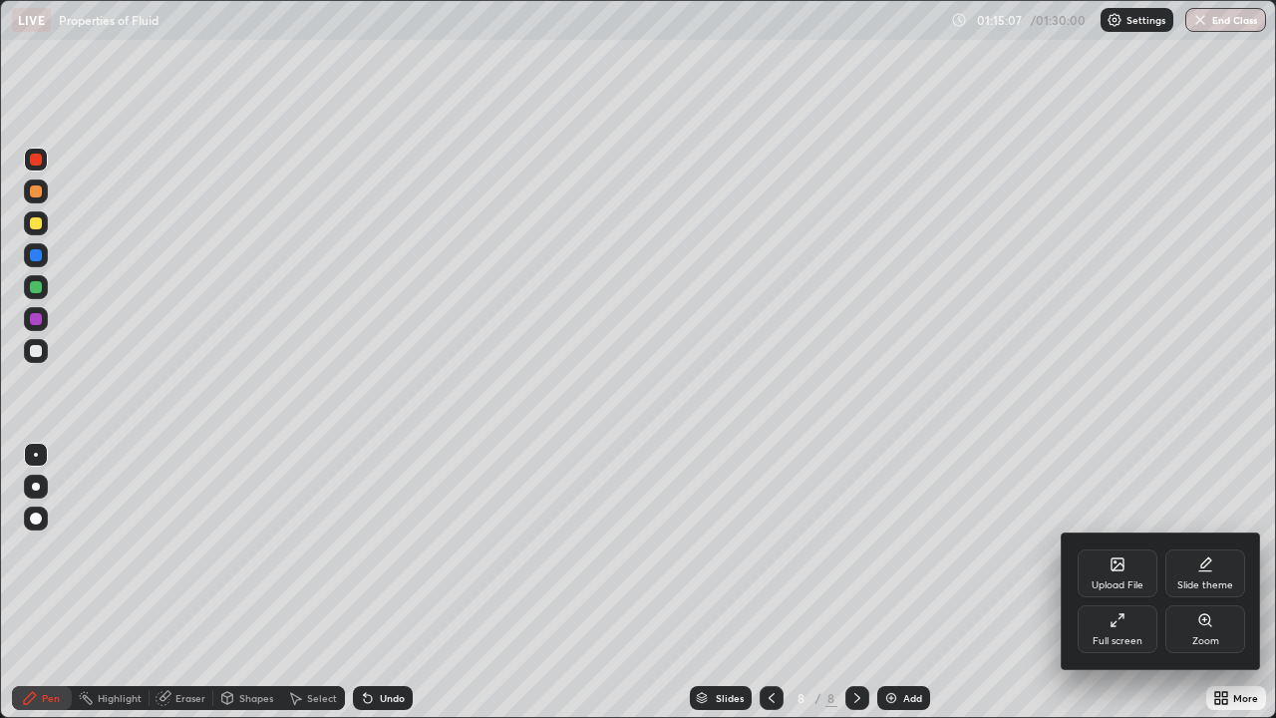
click at [1101, 582] on div "Full screen" at bounding box center [1118, 629] width 80 height 48
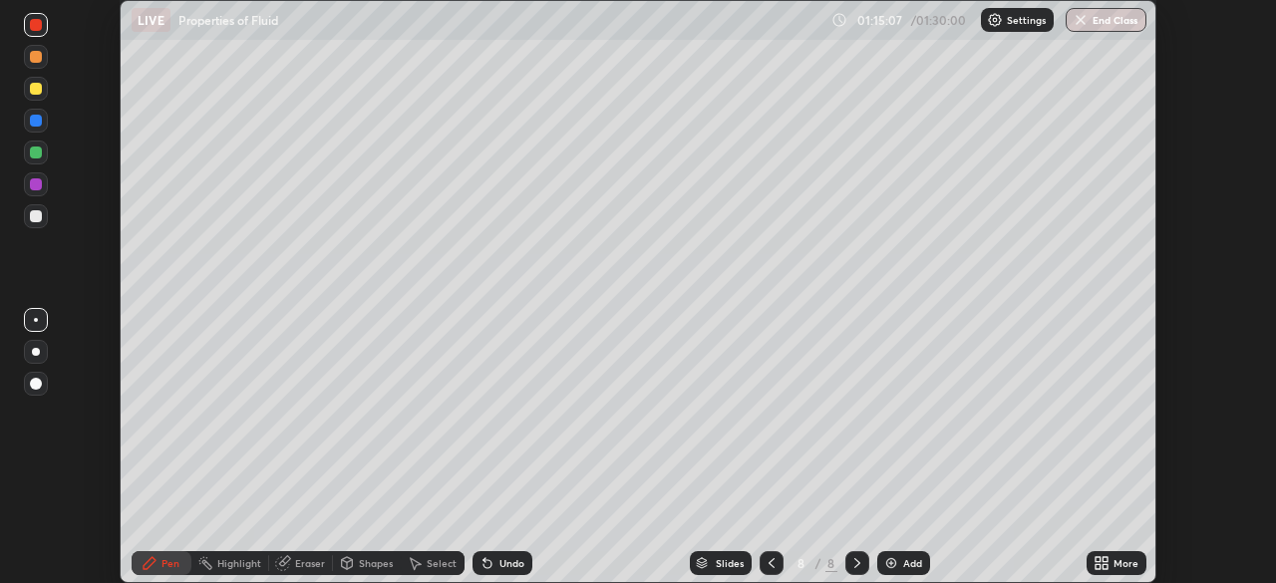
scroll to position [99096, 98403]
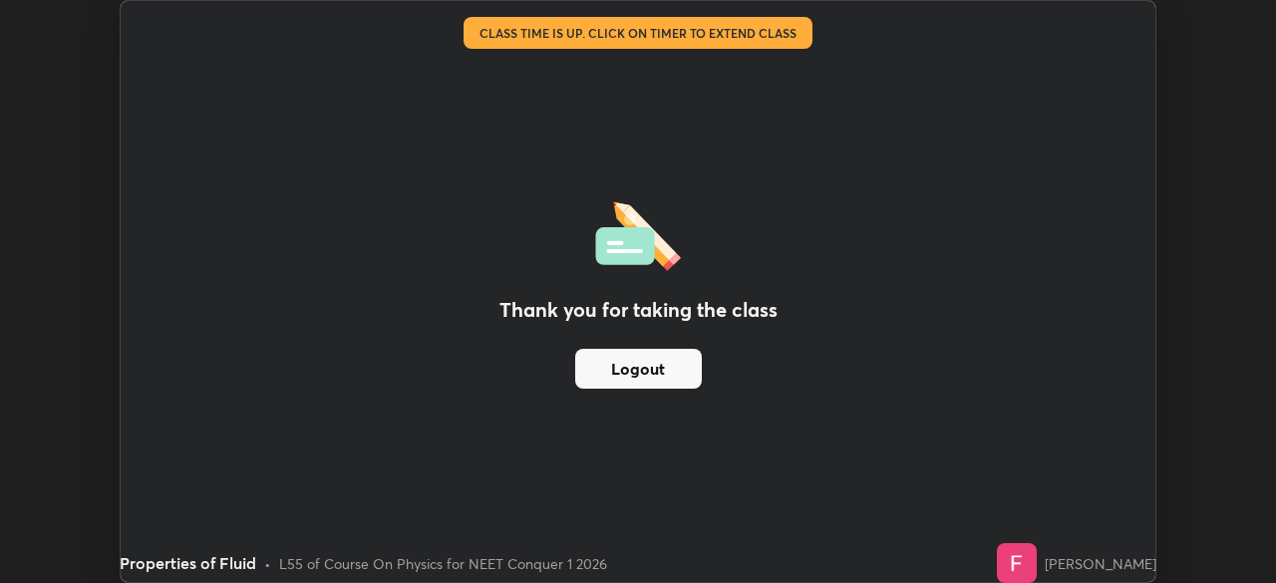
click at [636, 369] on button "Logout" at bounding box center [638, 369] width 127 height 40
